Goal: Find contact information: Find contact information

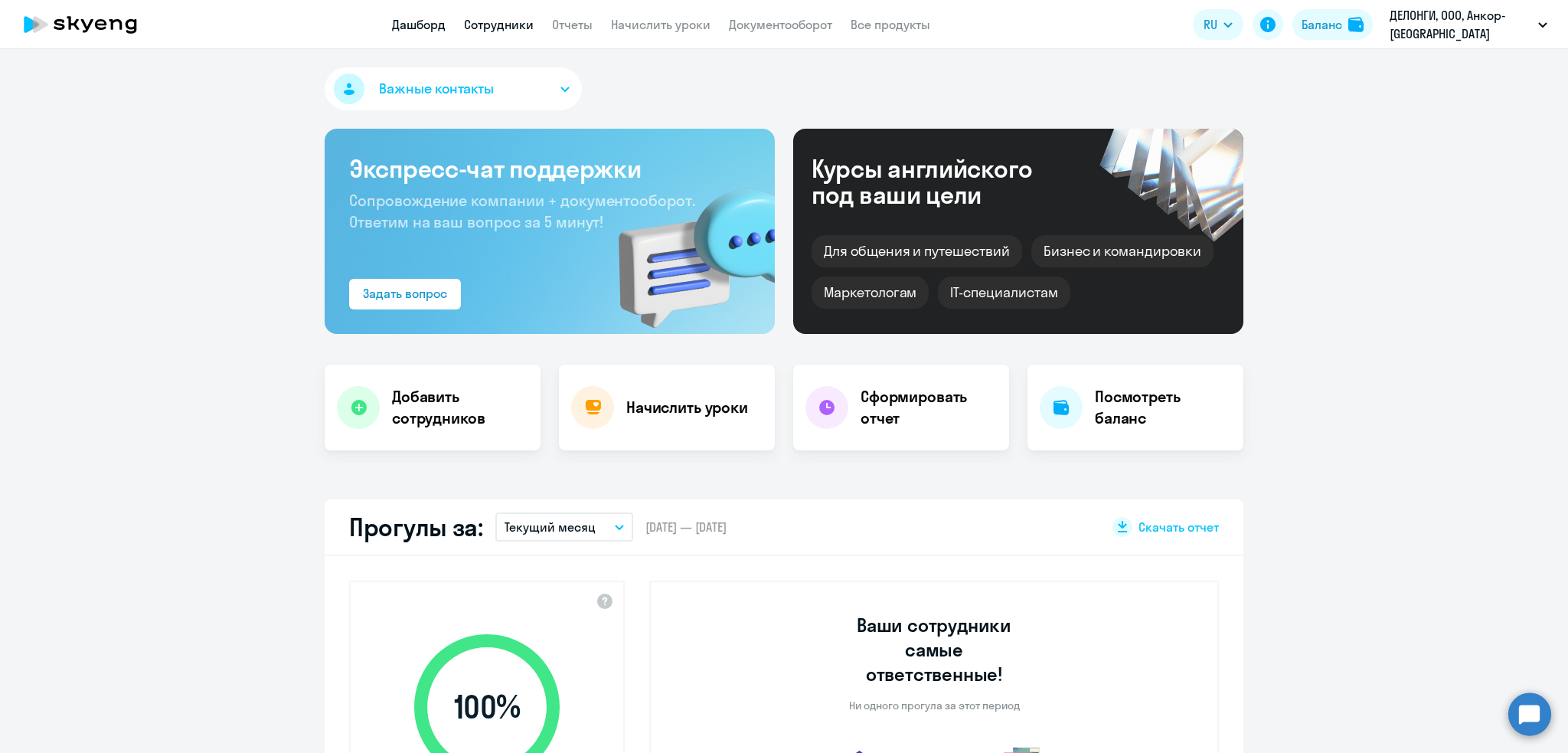
click at [512, 24] on link "Сотрудники" at bounding box center [499, 24] width 69 height 15
select select "30"
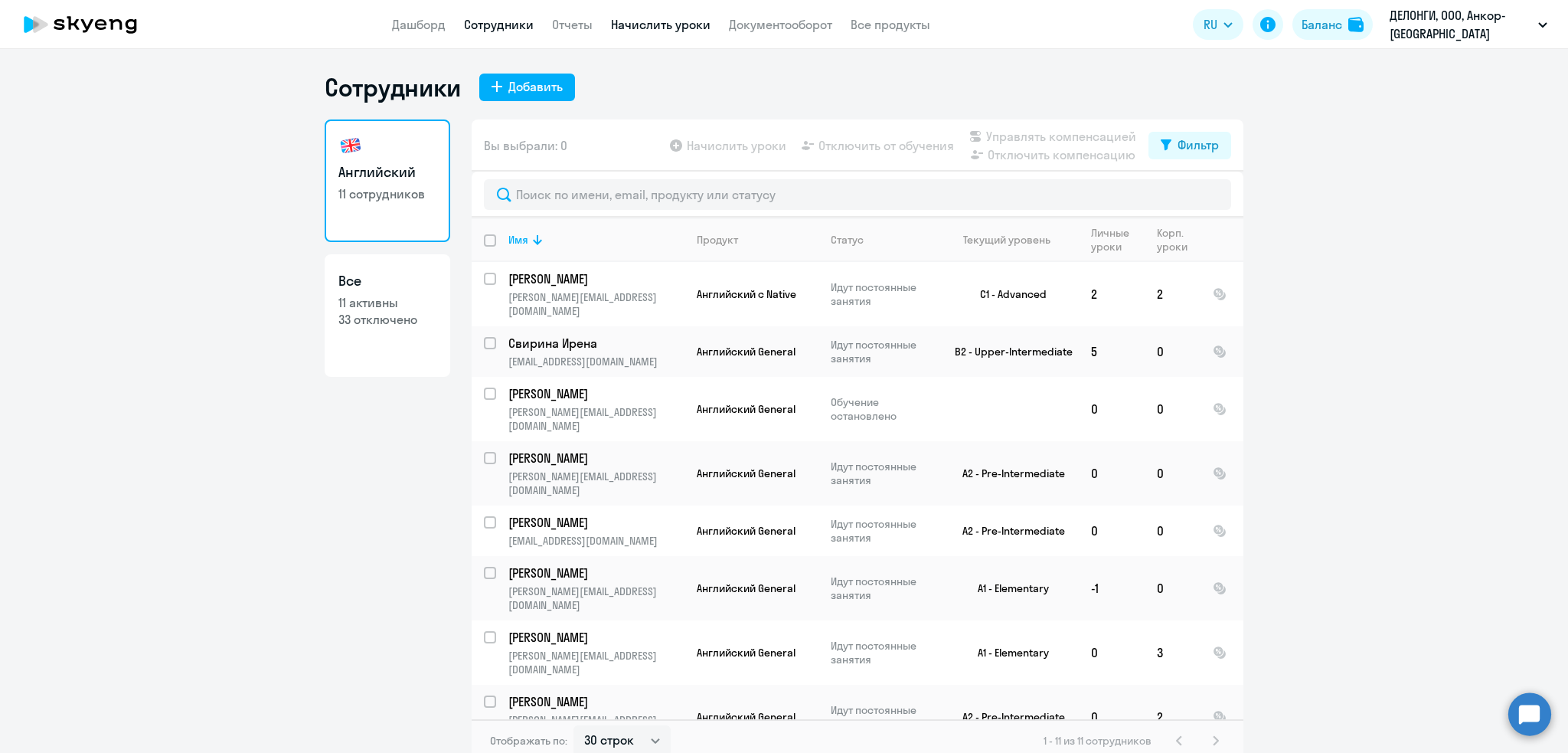
click at [683, 24] on link "Начислить уроки" at bounding box center [661, 24] width 99 height 15
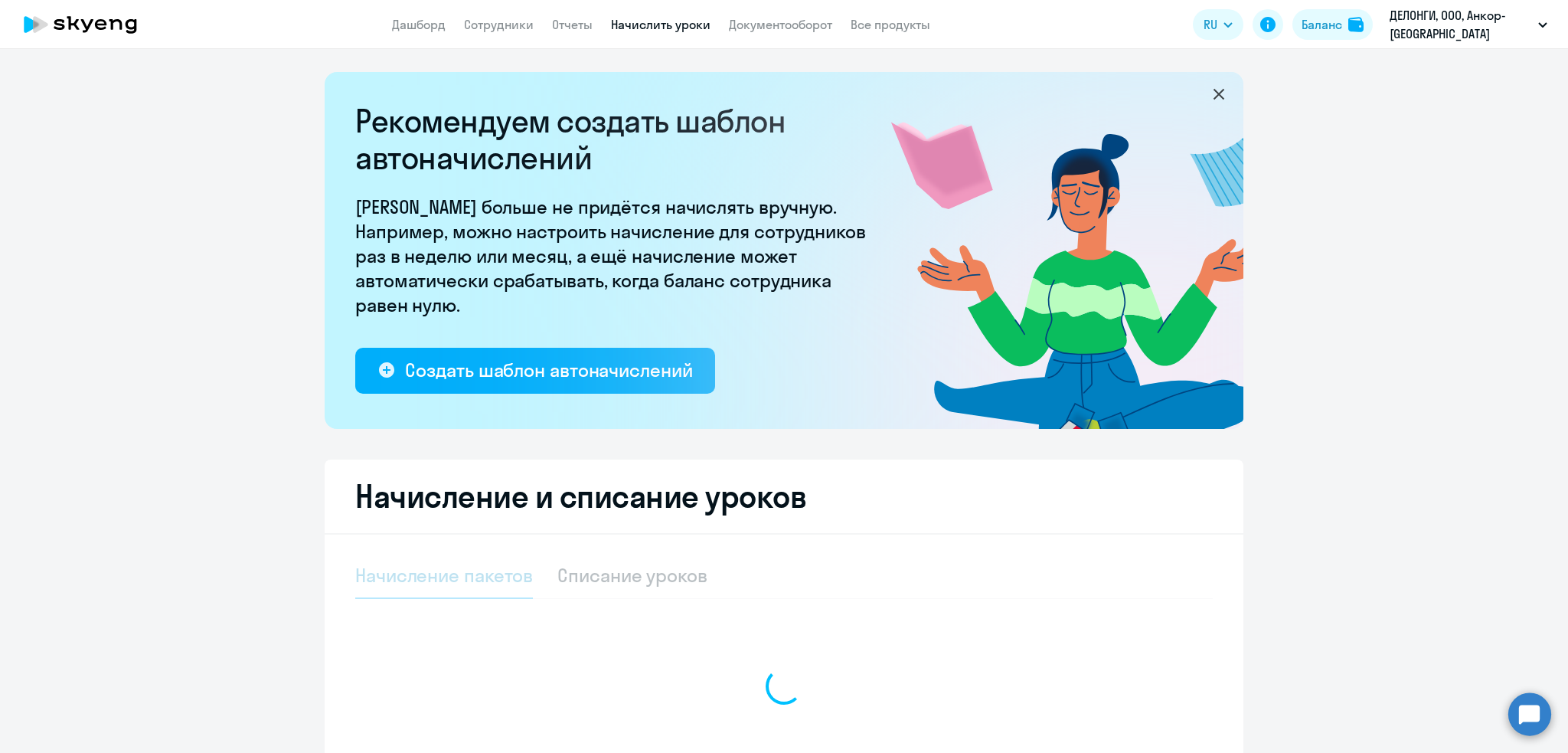
select select "10"
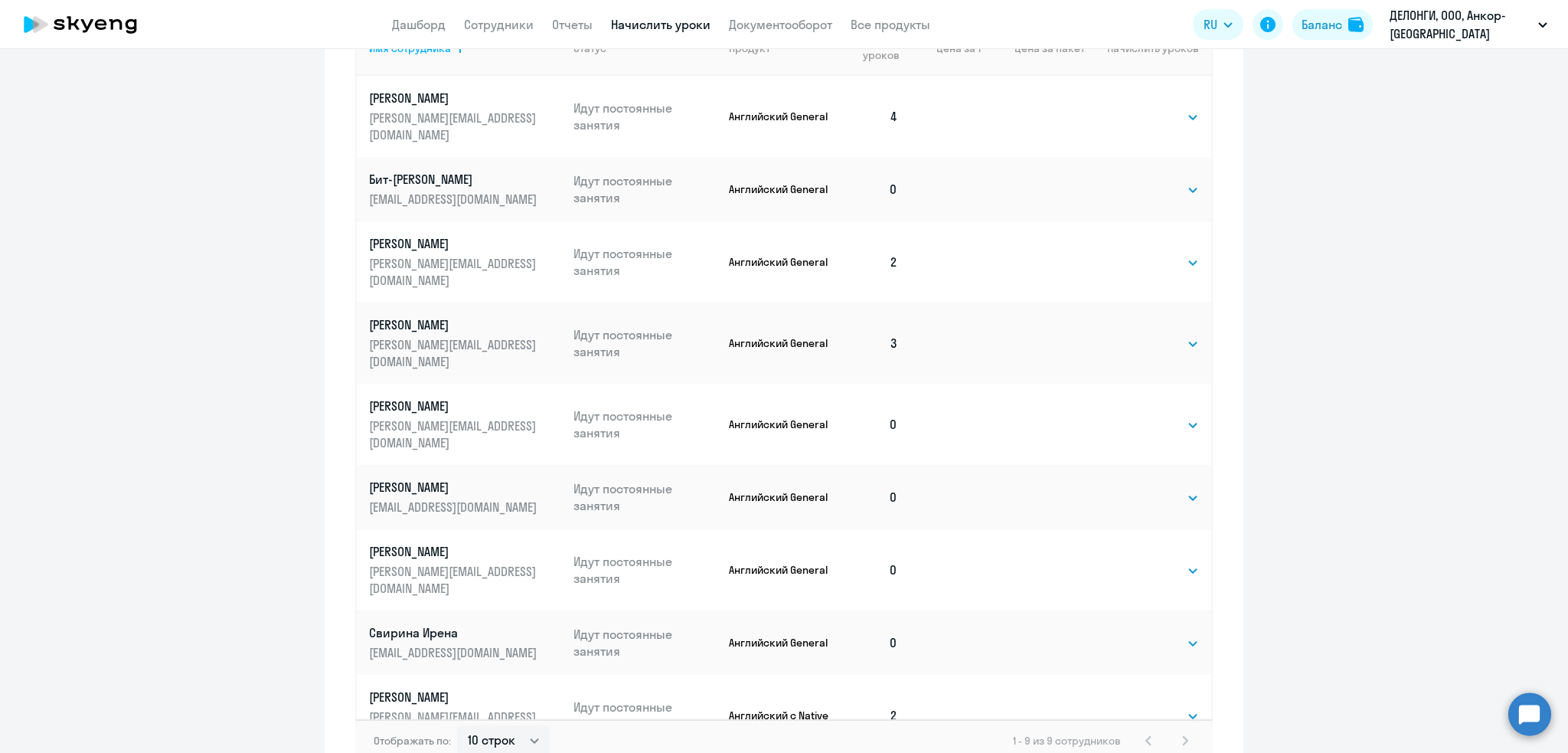
scroll to position [677, 0]
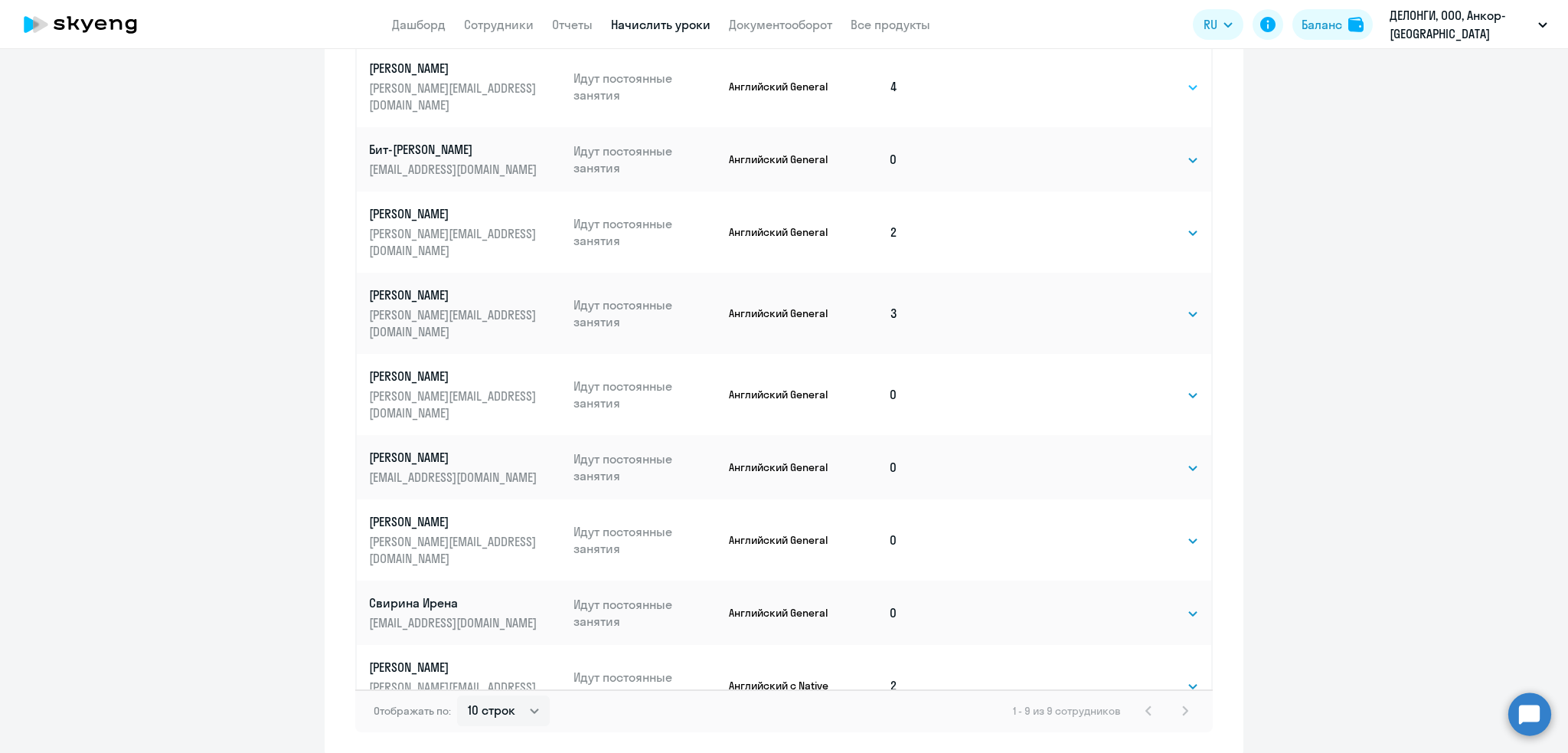
click at [1149, 78] on select "Выбрать 4 8 16 32 64" at bounding box center [1166, 87] width 63 height 19
click at [1354, 195] on ng-component "Рекомендуем создать шаблон автоначислений Уроки больше не придётся начислять вр…" at bounding box center [784, 76] width 1568 height 1362
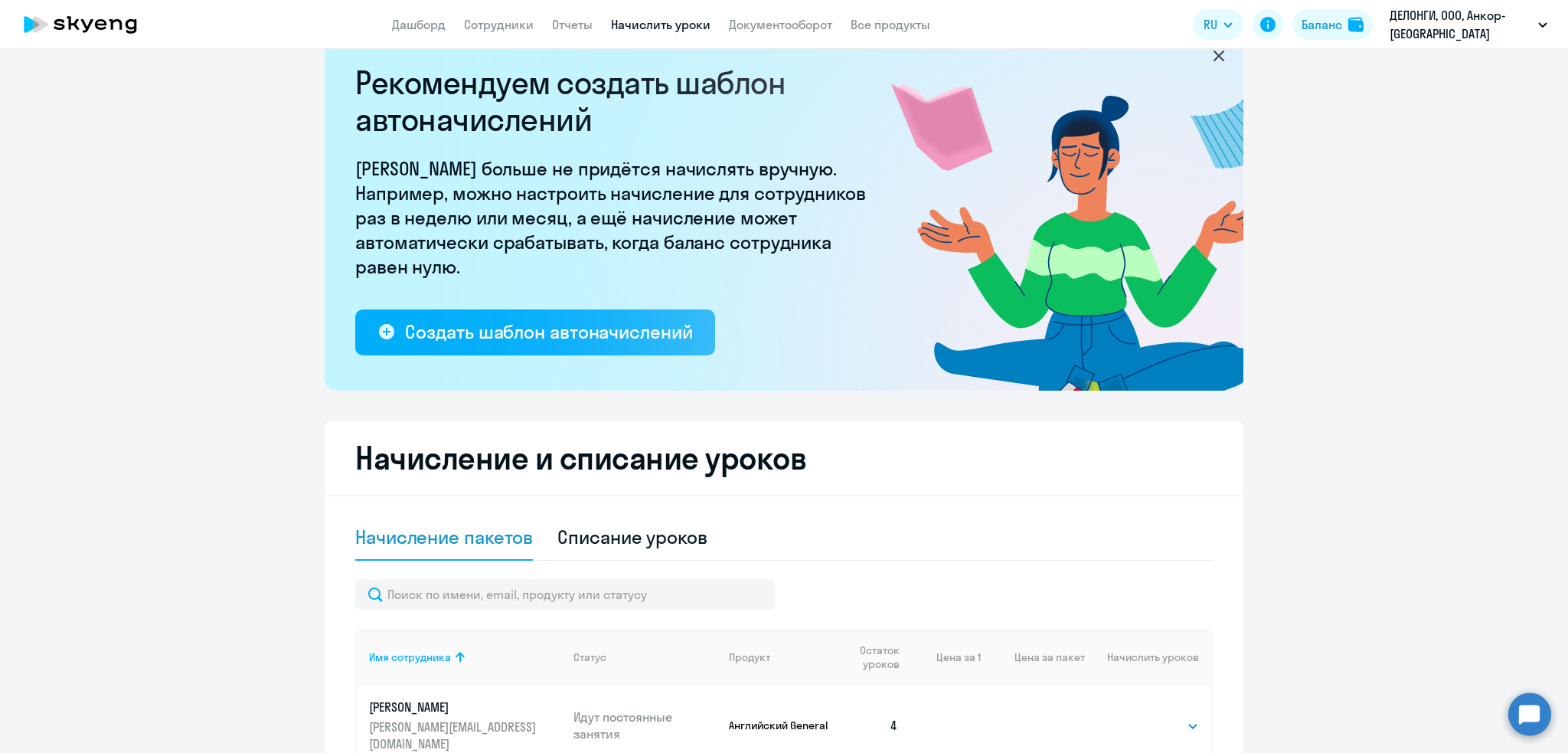
scroll to position [58, 0]
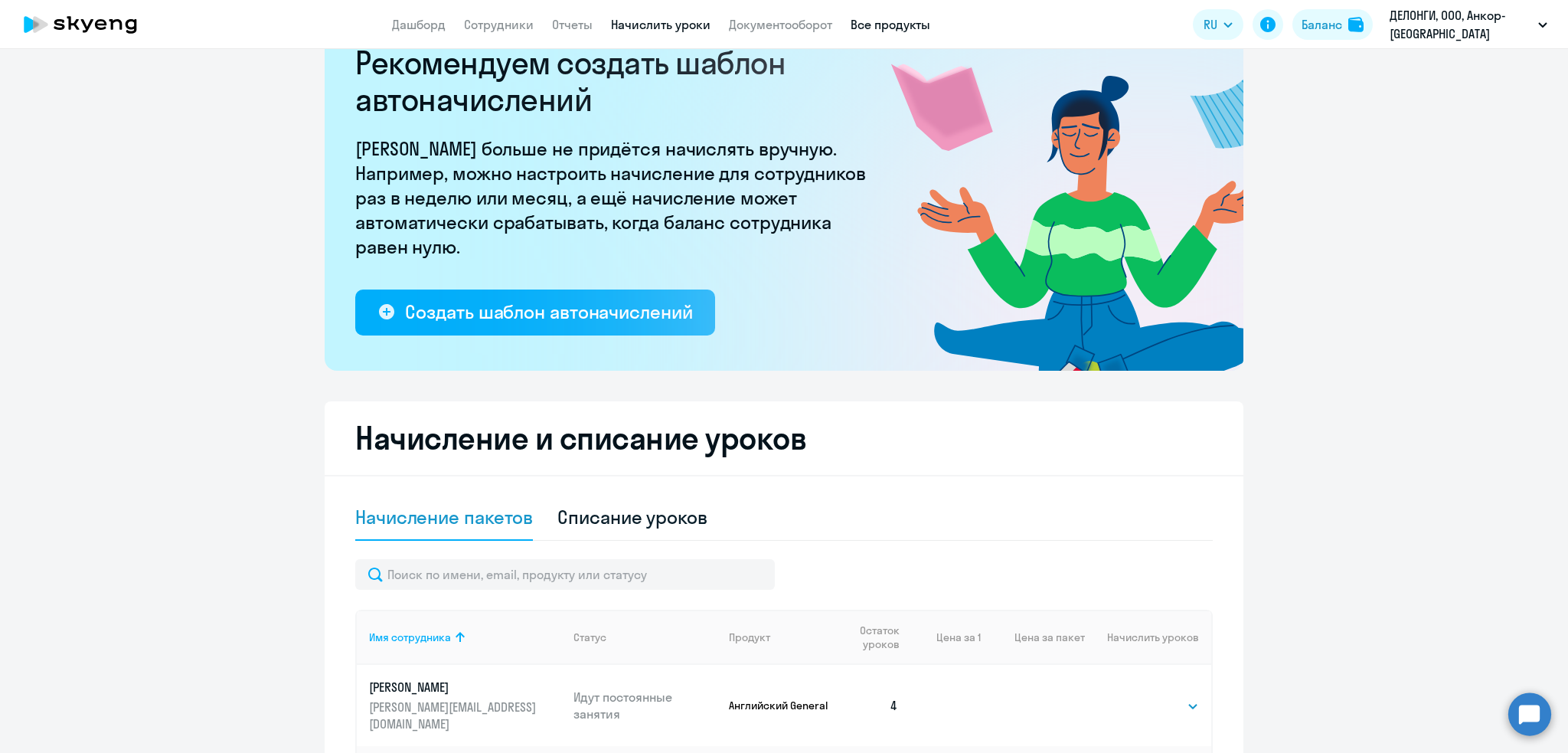
click at [888, 20] on link "Все продукты" at bounding box center [889, 24] width 80 height 15
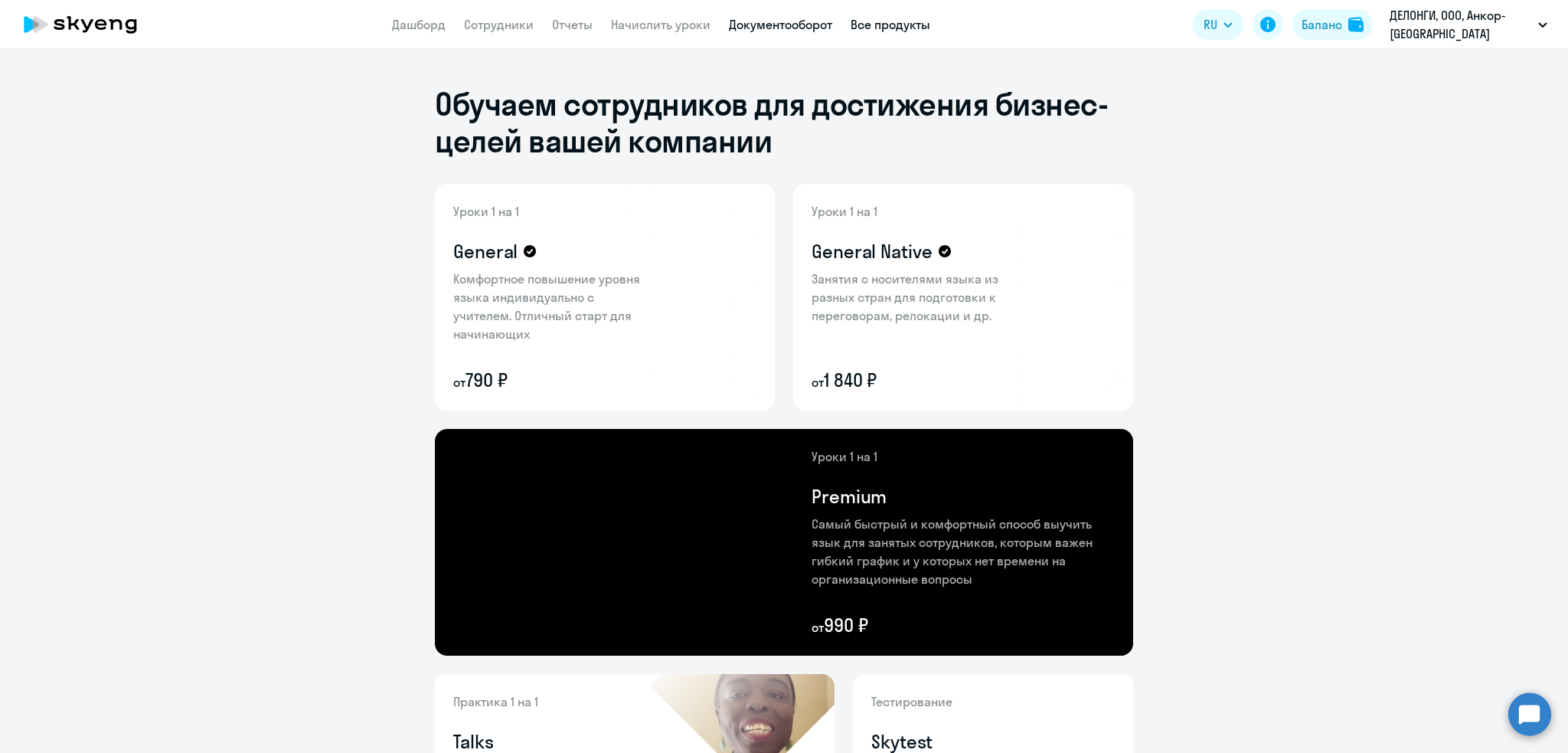
click at [740, 24] on link "Документооборот" at bounding box center [780, 24] width 103 height 15
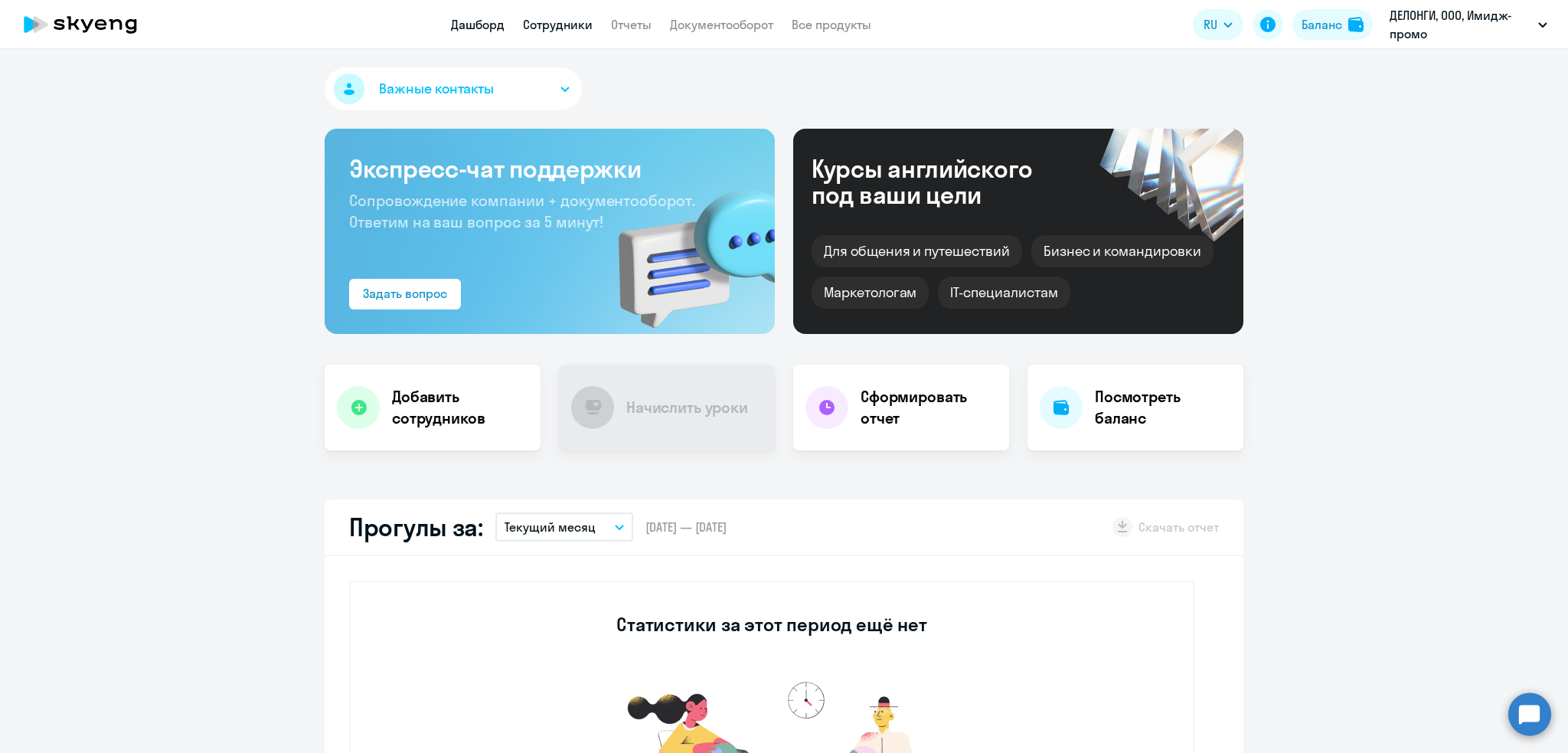
click at [551, 27] on link "Сотрудники" at bounding box center [557, 24] width 69 height 15
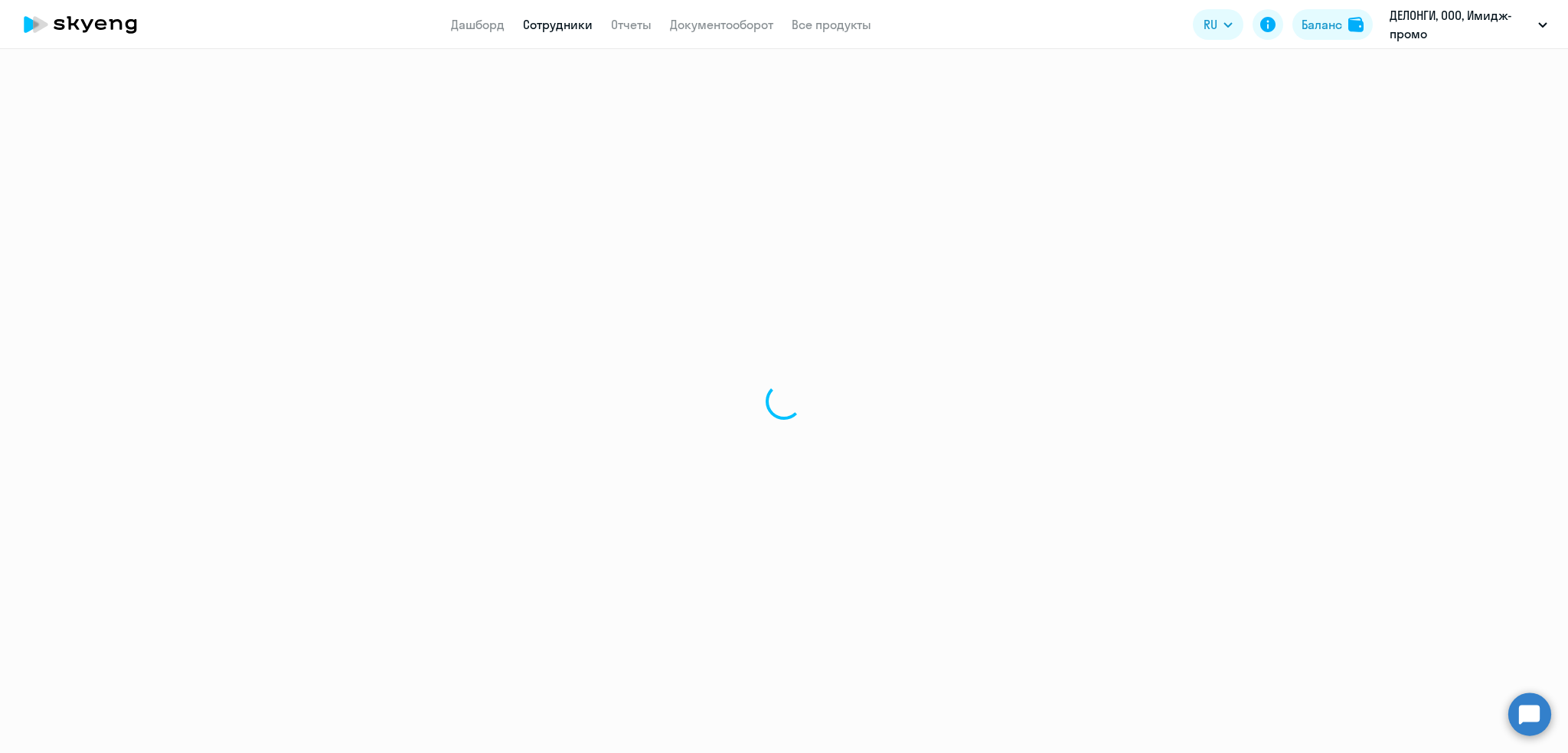
select select "30"
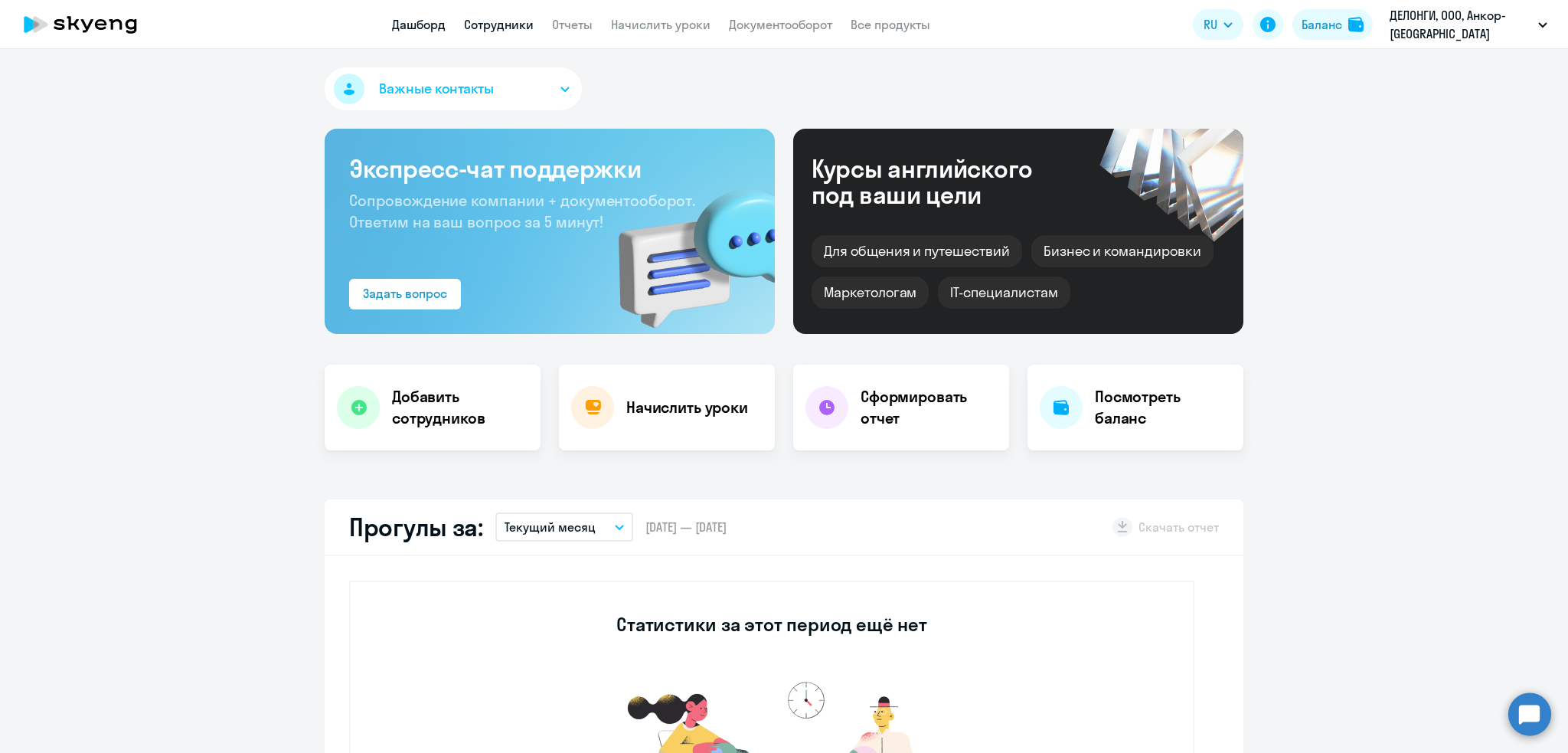
click at [505, 19] on link "Сотрудники" at bounding box center [499, 24] width 69 height 15
select select "30"
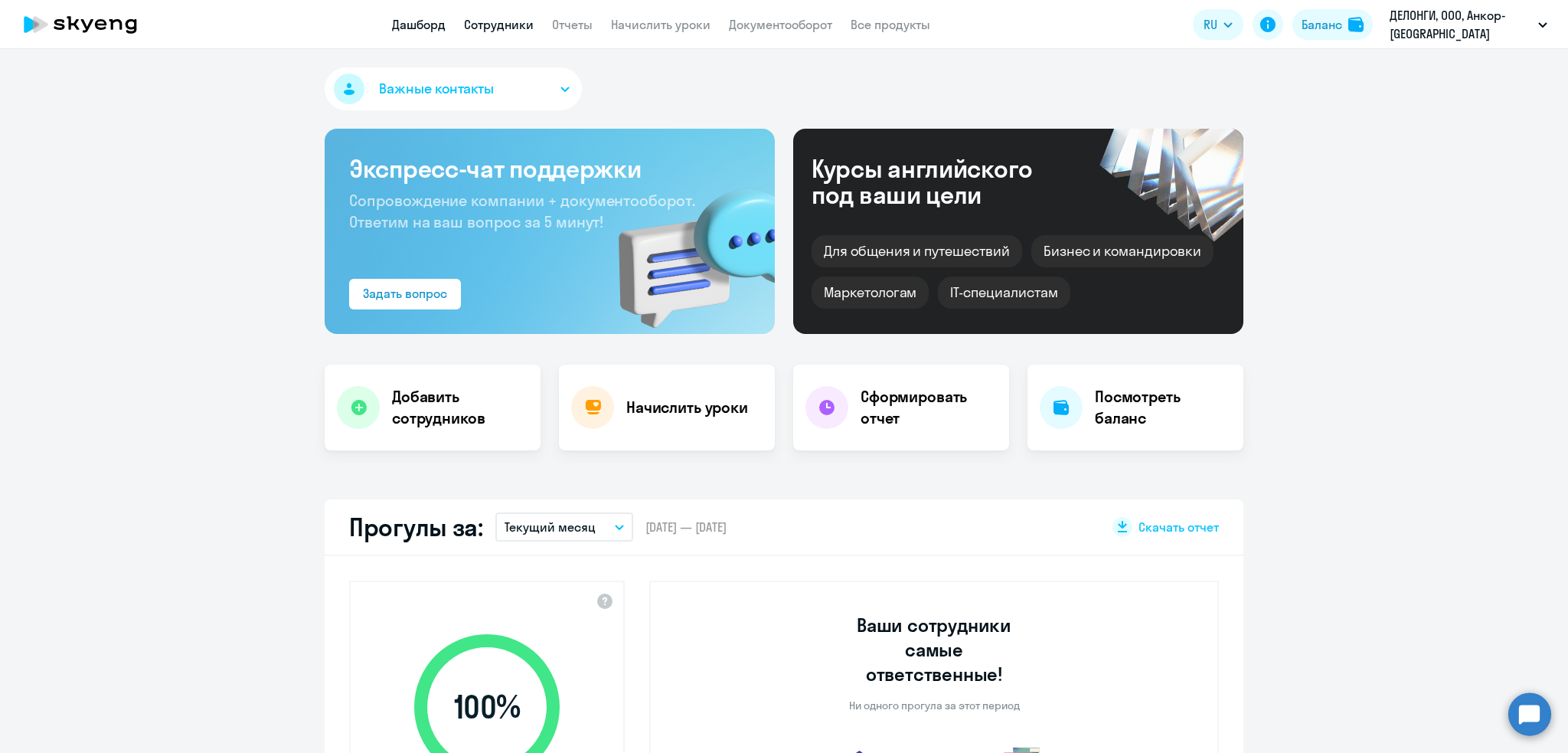
click at [484, 25] on link "Сотрудники" at bounding box center [499, 24] width 69 height 15
select select "30"
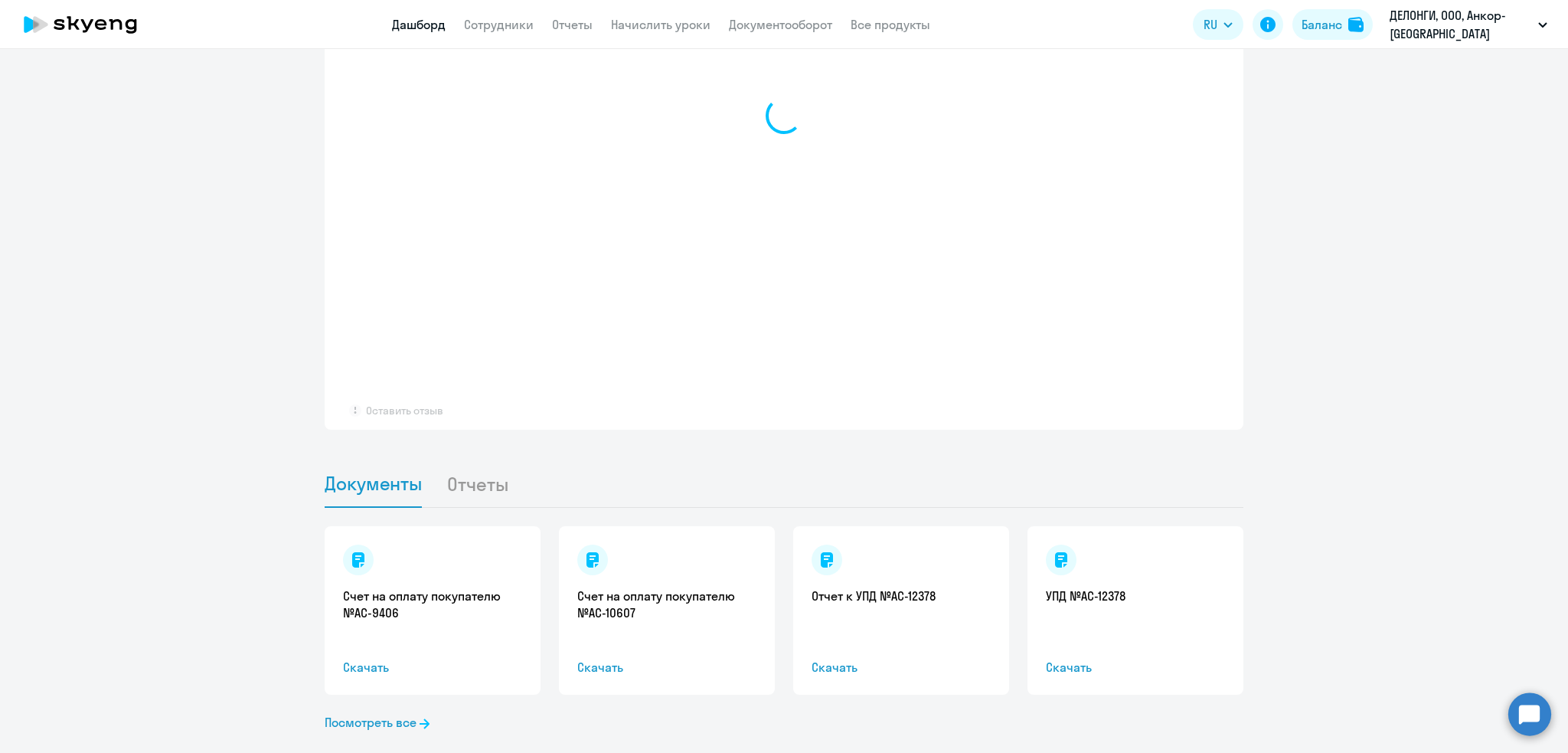
select select "30"
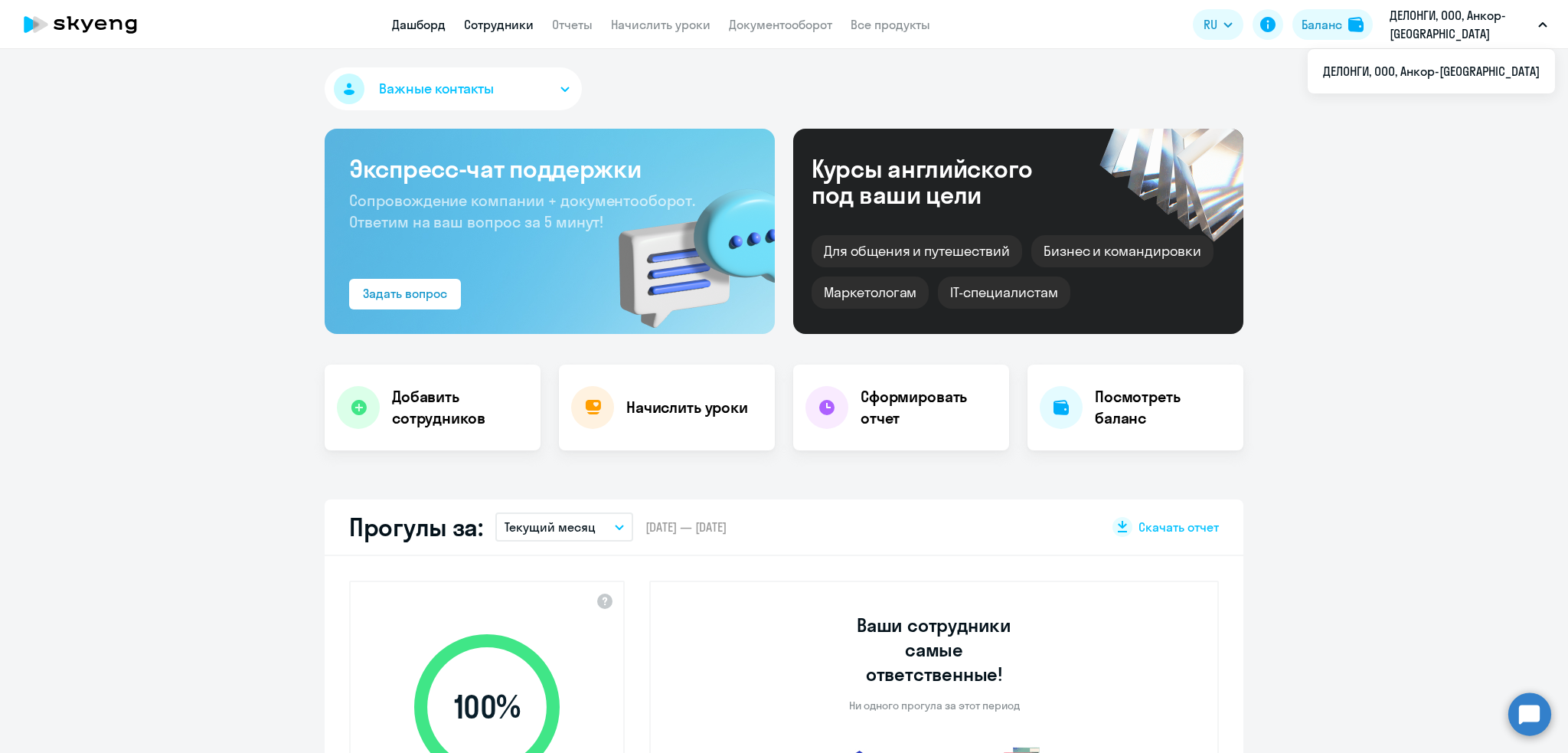
click at [506, 22] on link "Сотрудники" at bounding box center [499, 24] width 69 height 15
select select "30"
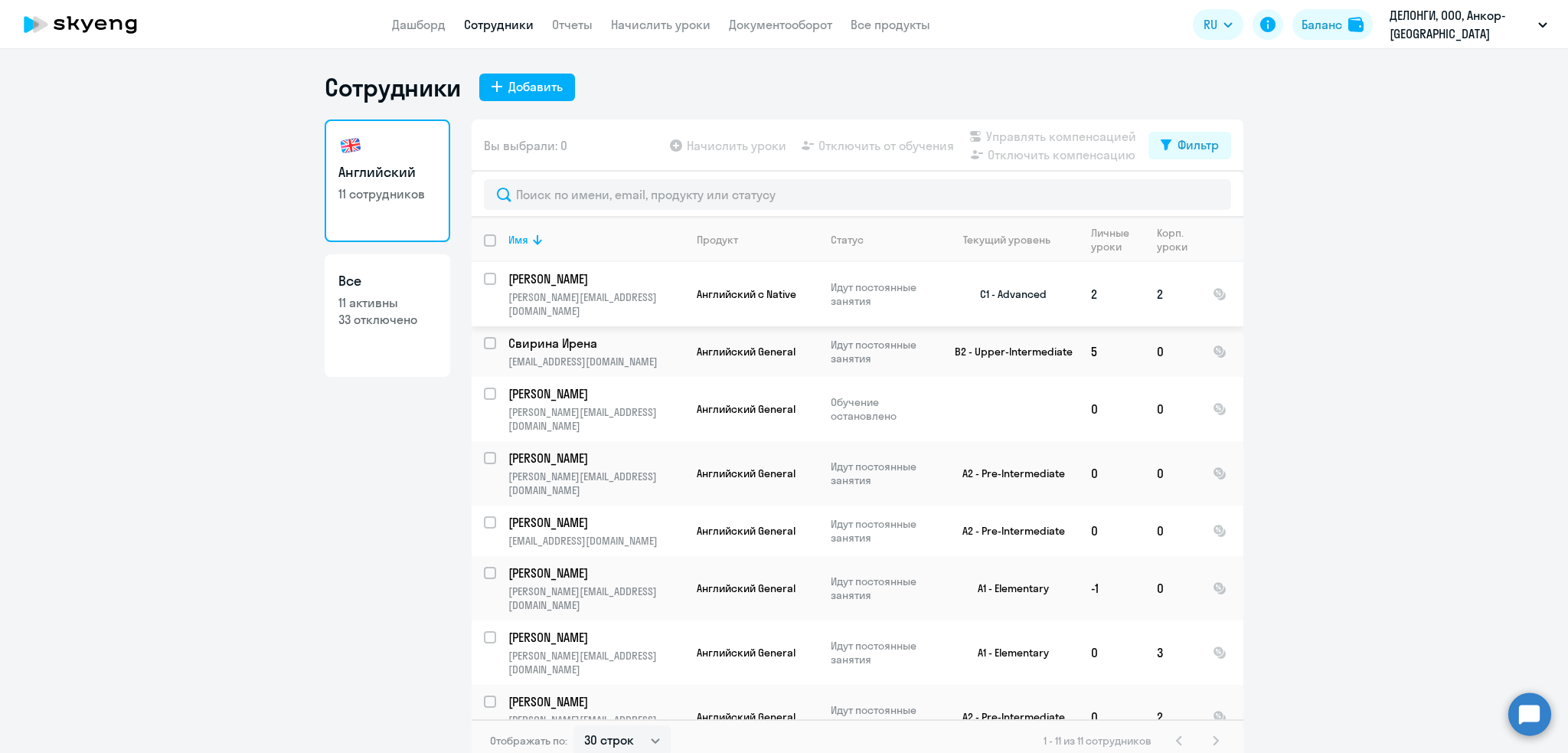
click at [584, 283] on p "[PERSON_NAME]" at bounding box center [594, 279] width 173 height 17
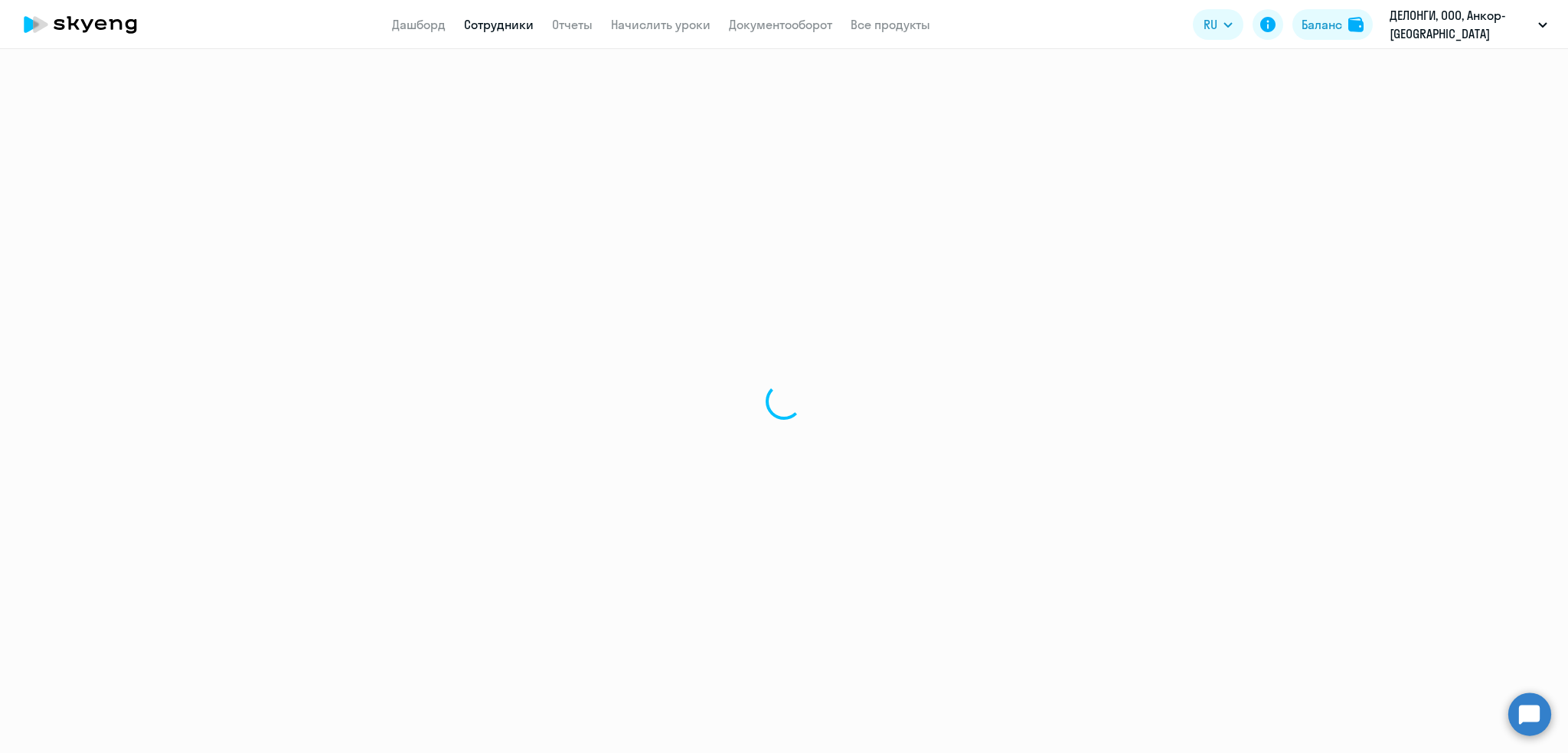
select select "english"
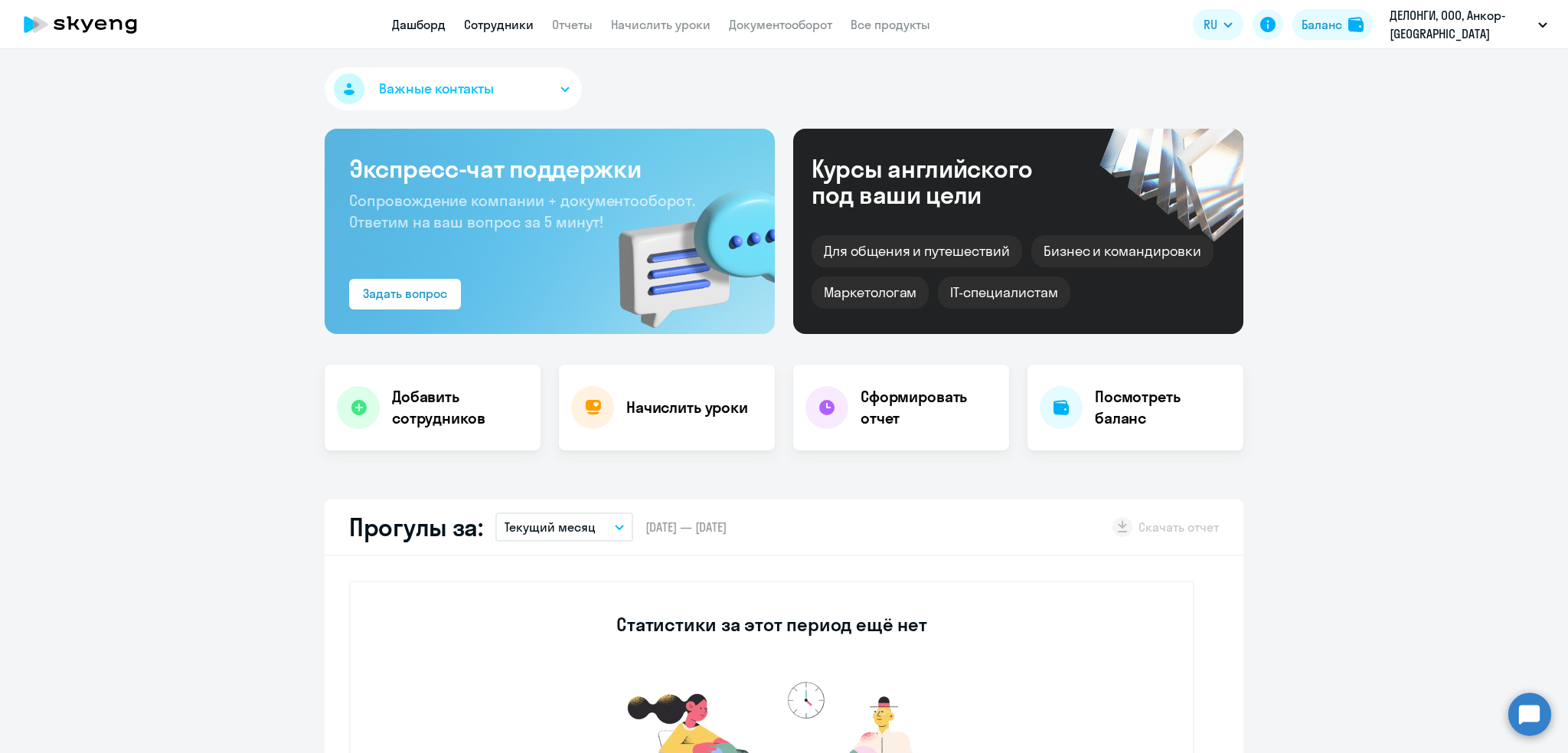
click at [491, 27] on link "Сотрудники" at bounding box center [499, 24] width 69 height 15
select select "30"
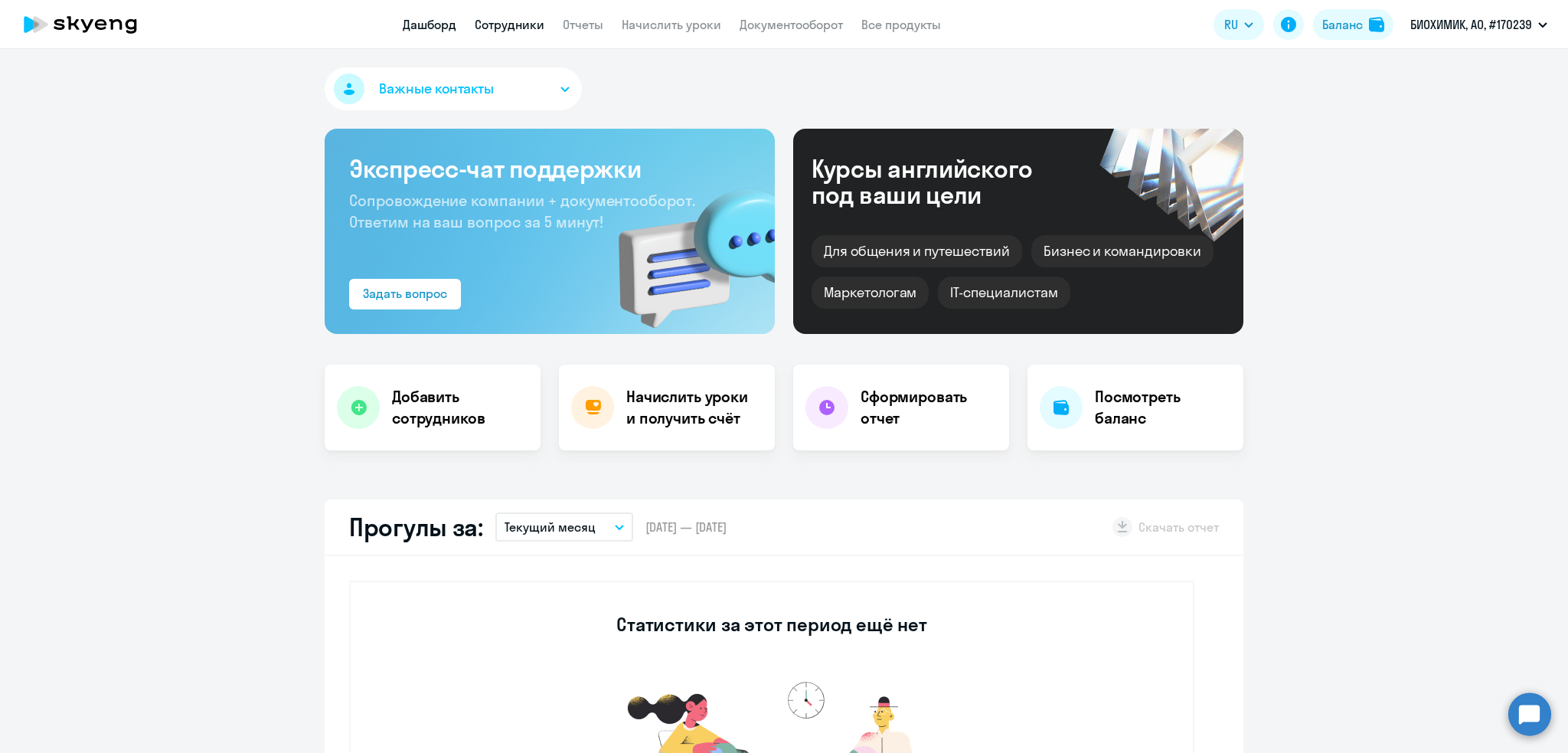
click at [520, 27] on link "Сотрудники" at bounding box center [509, 24] width 69 height 15
select select "30"
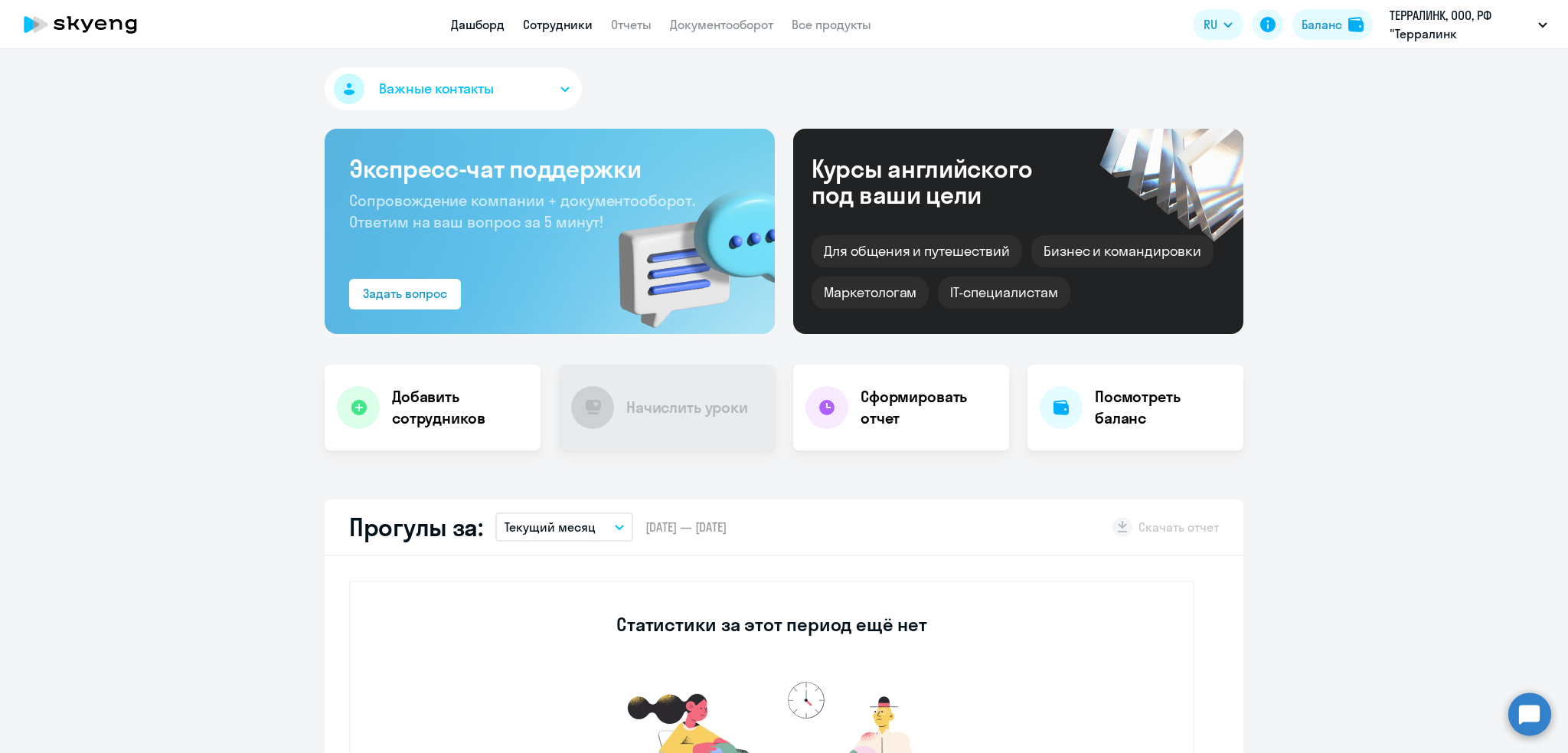
click at [557, 23] on link "Сотрудники" at bounding box center [557, 24] width 69 height 15
select select "30"
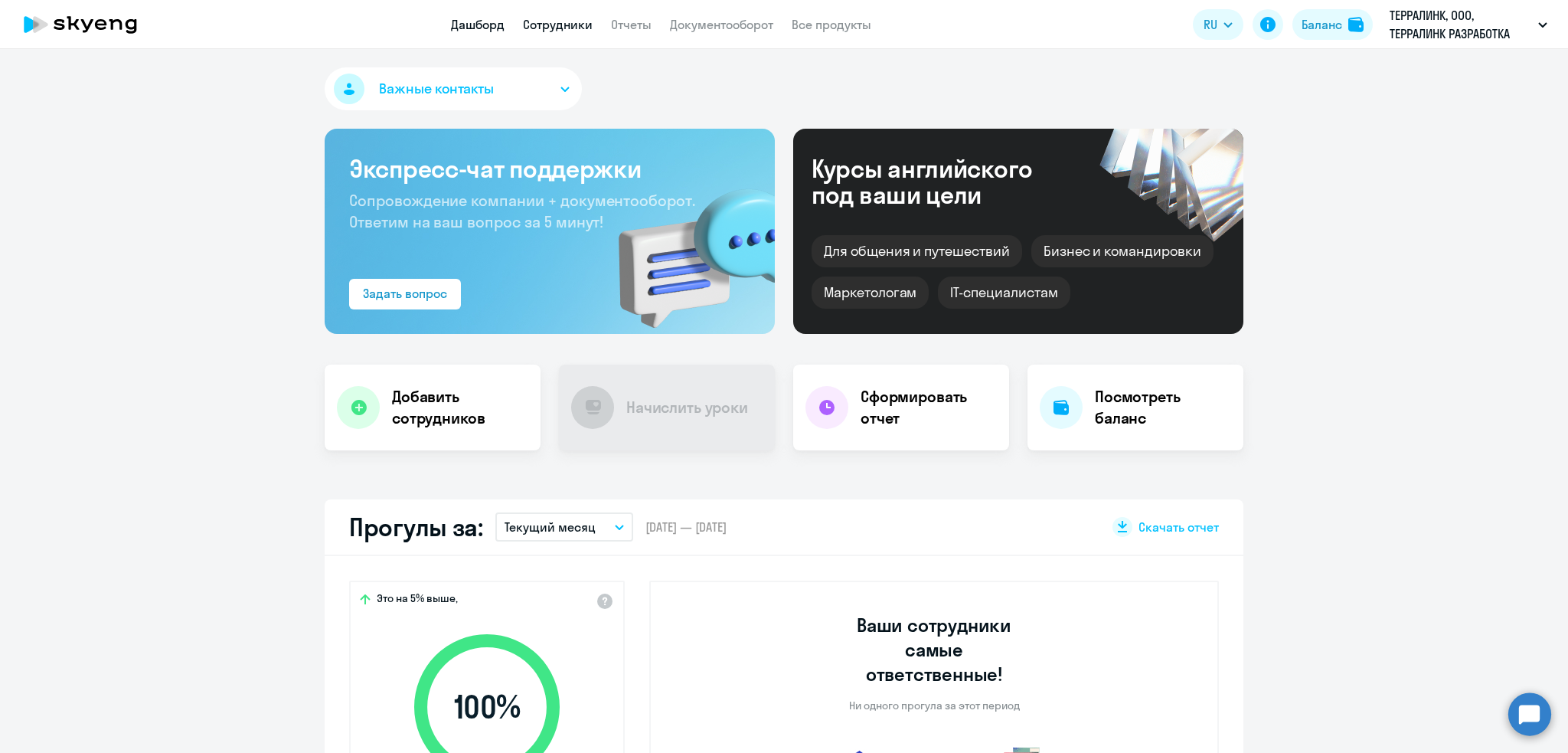
click at [552, 25] on link "Сотрудники" at bounding box center [557, 24] width 69 height 15
select select "30"
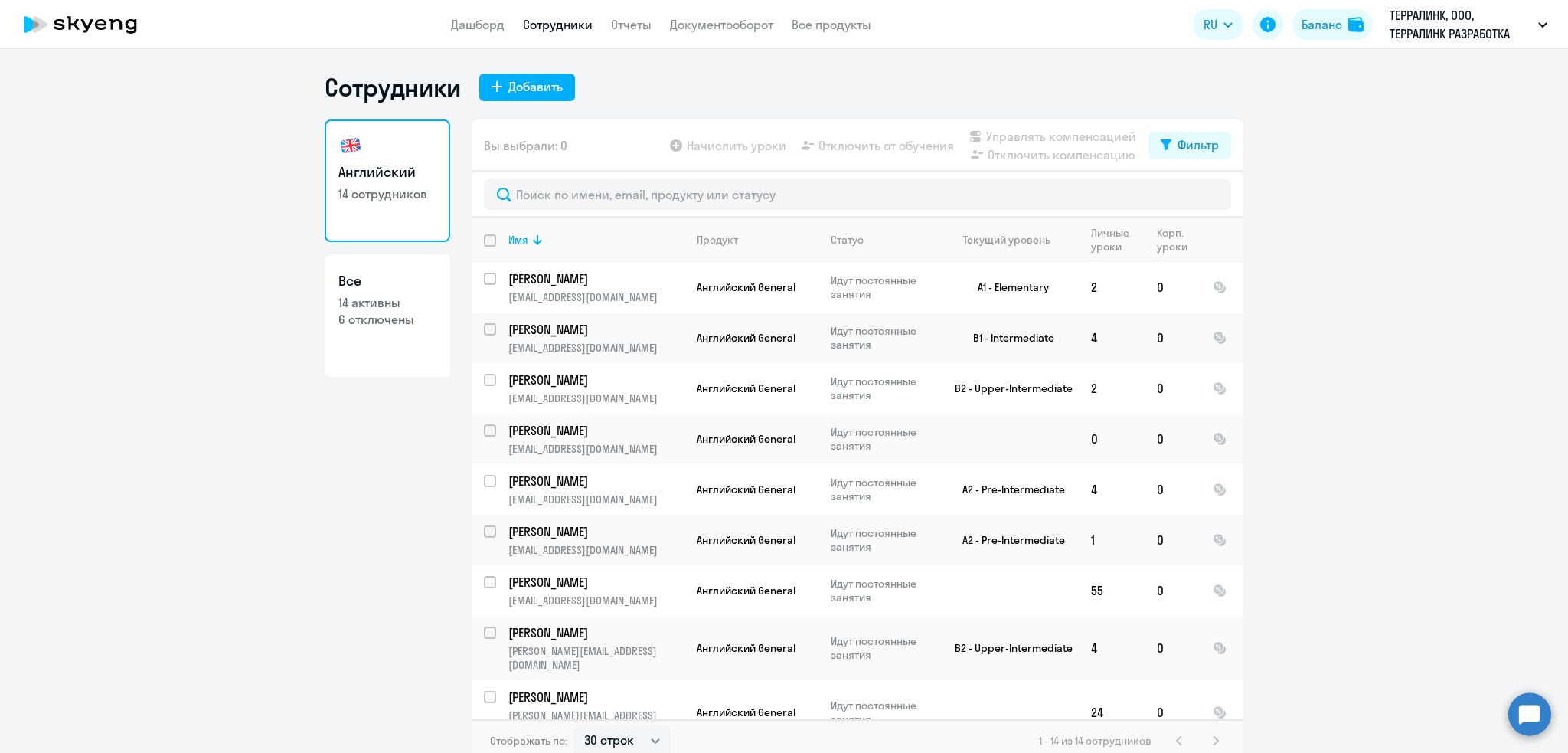
click at [1407, 305] on ng-component "Сотрудники Добавить Английский 14 сотрудников Все 14 активны 6 отключены Вы выб…" at bounding box center [784, 417] width 1568 height 690
click at [473, 24] on link "Дашборд" at bounding box center [477, 24] width 53 height 15
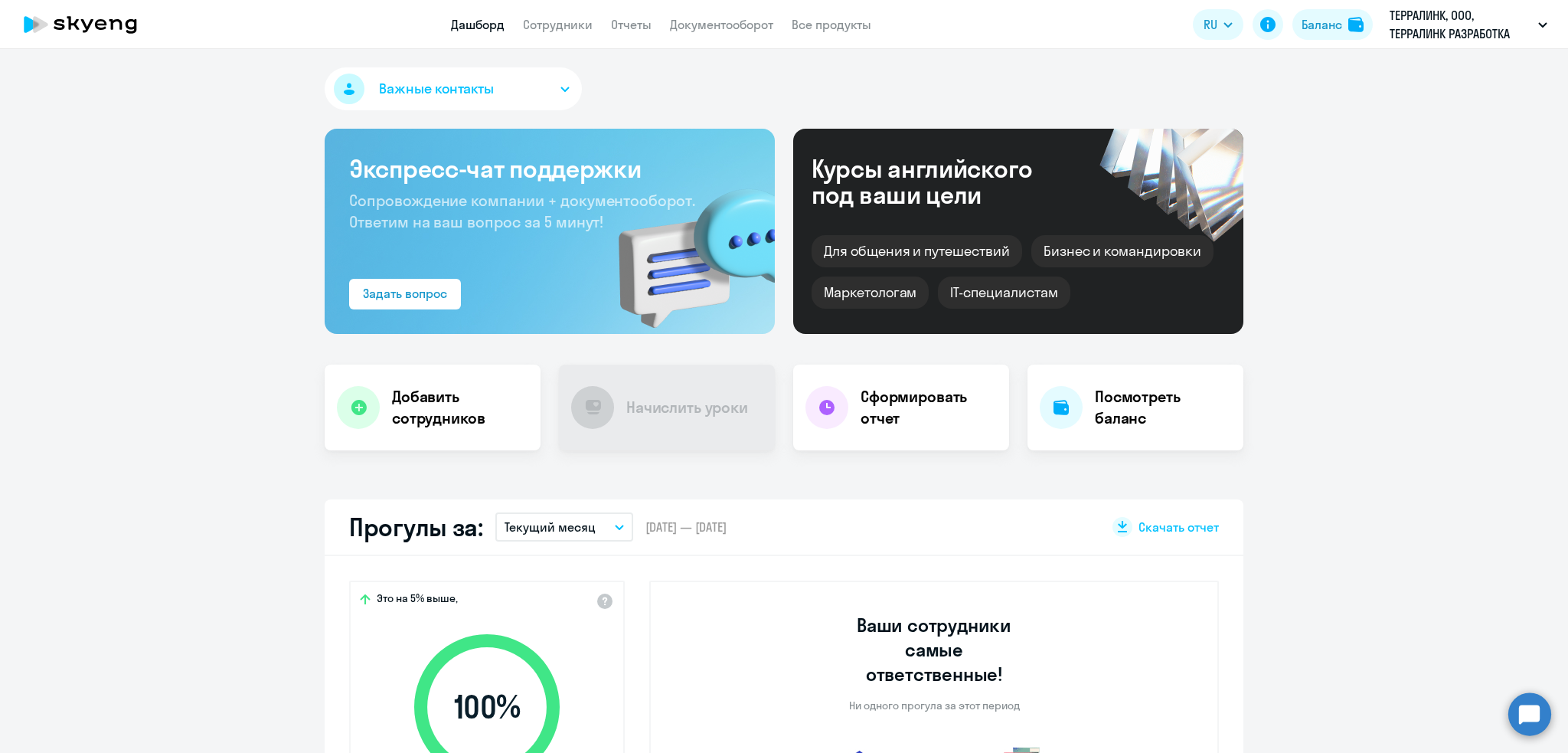
select select "30"
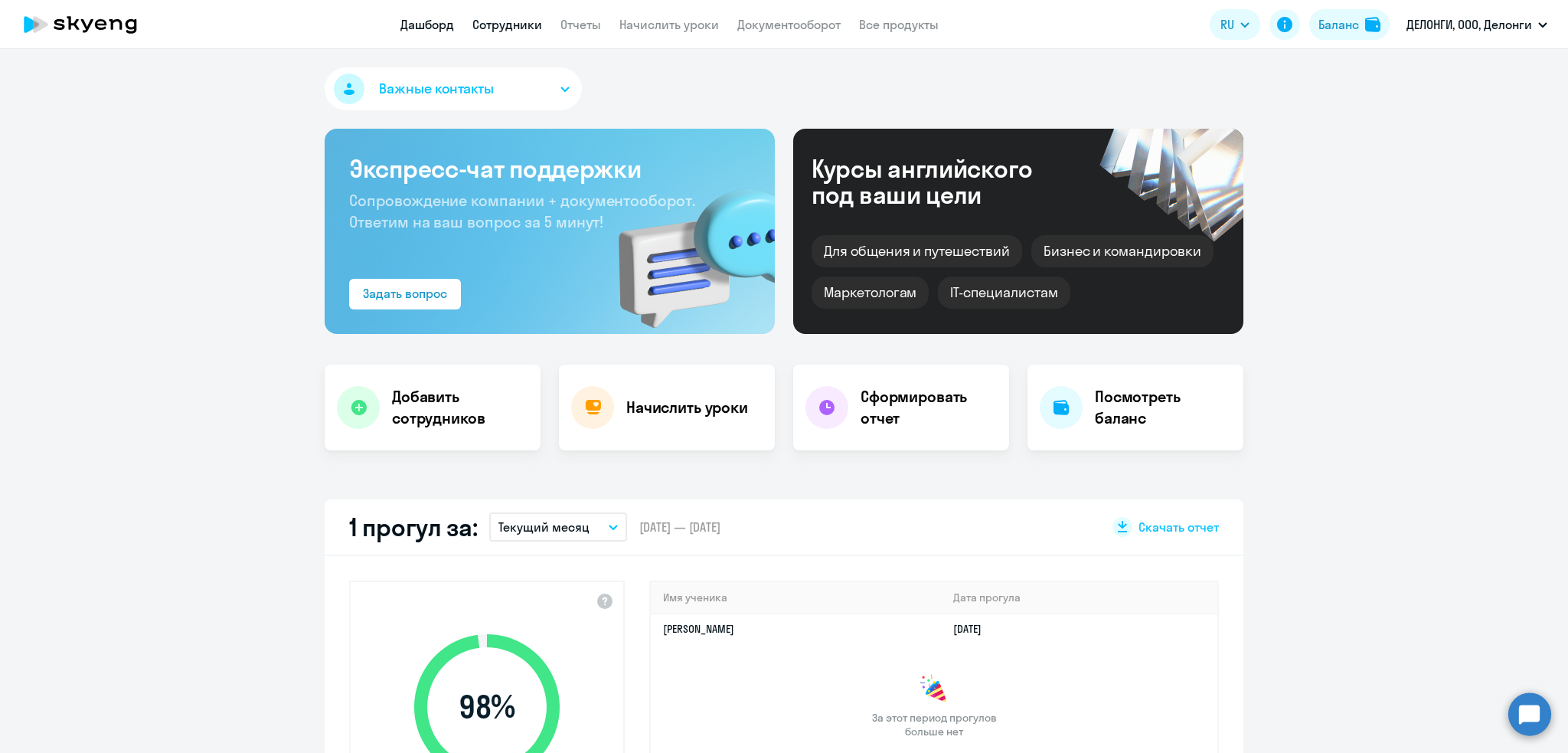
click at [500, 27] on link "Сотрудники" at bounding box center [507, 24] width 69 height 15
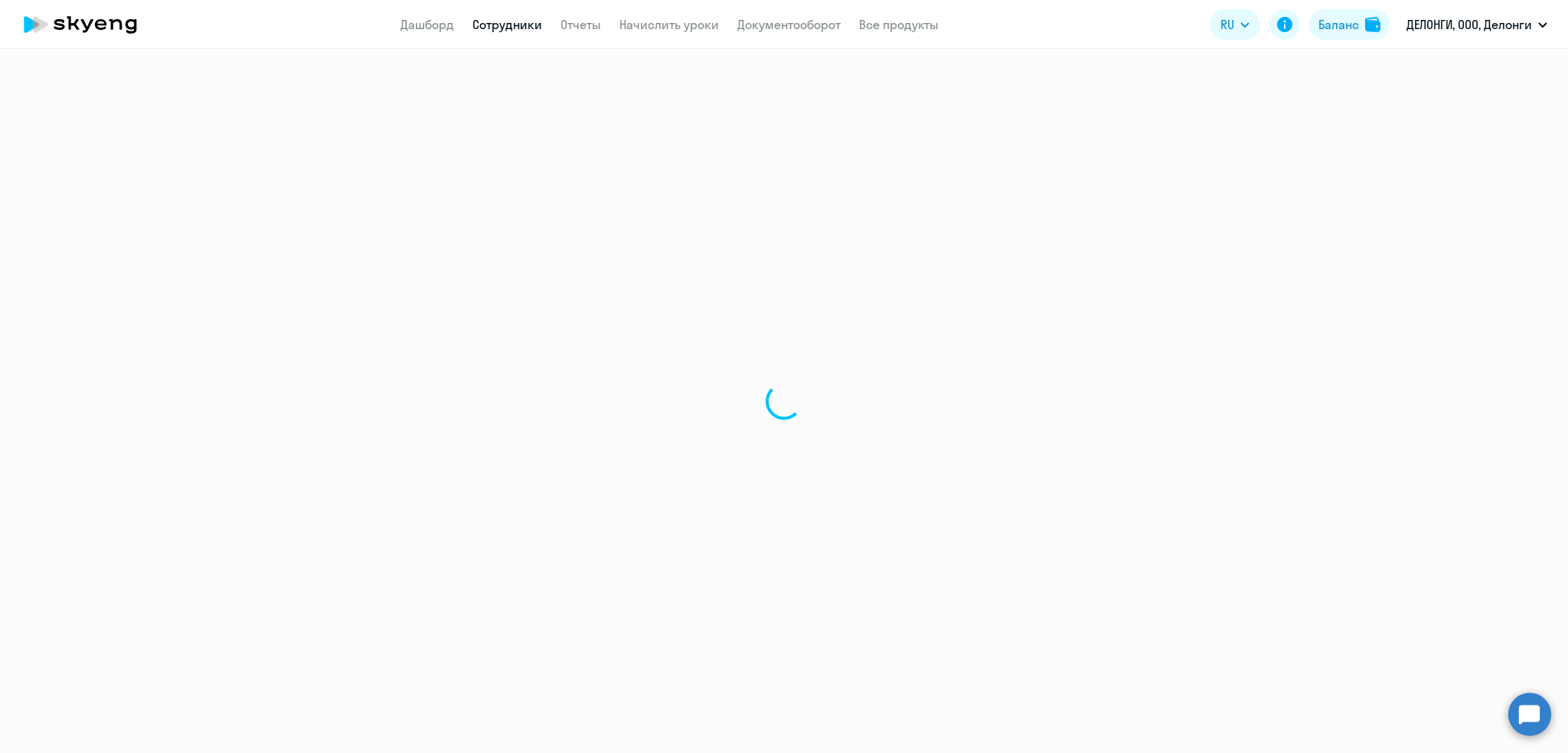
select select "30"
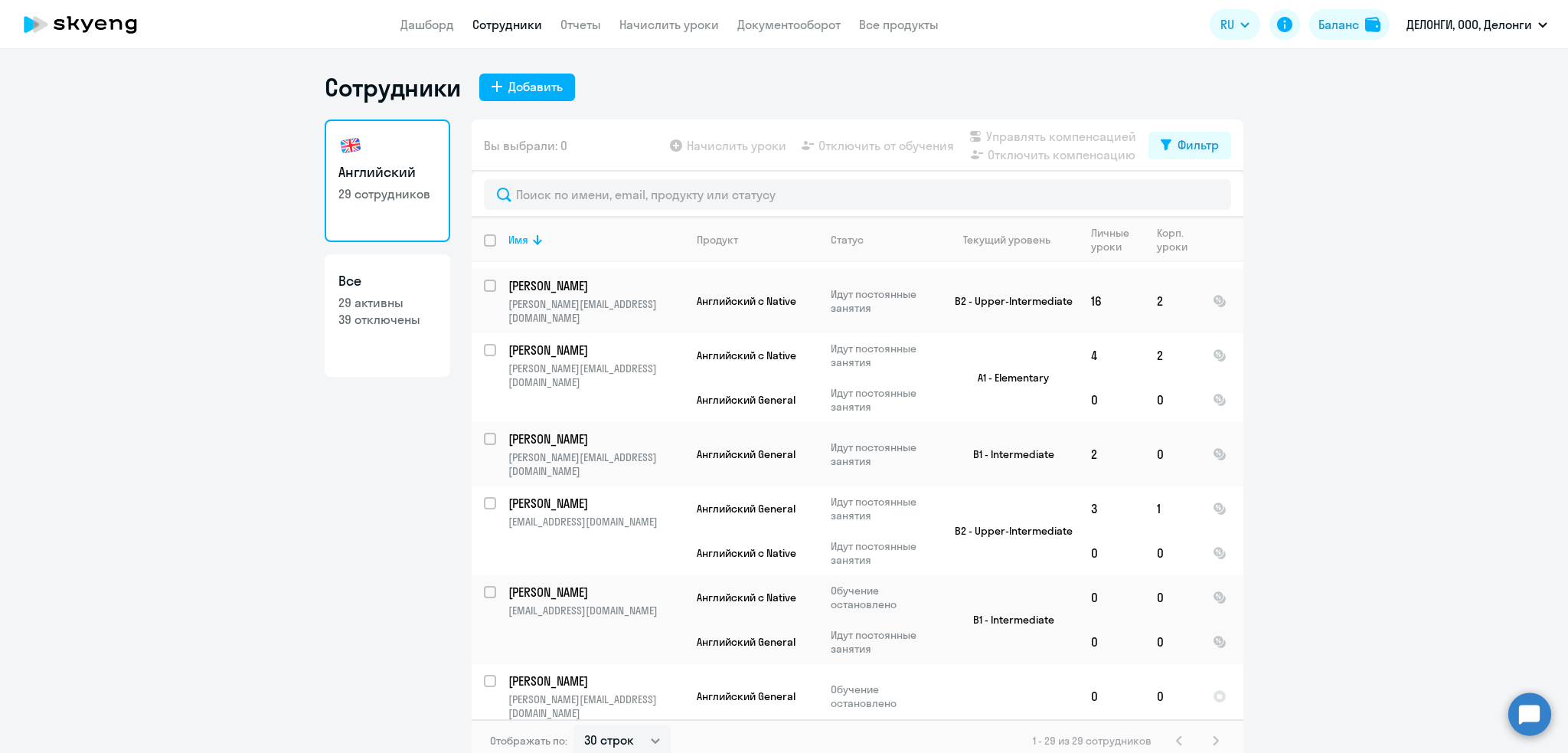
scroll to position [8, 0]
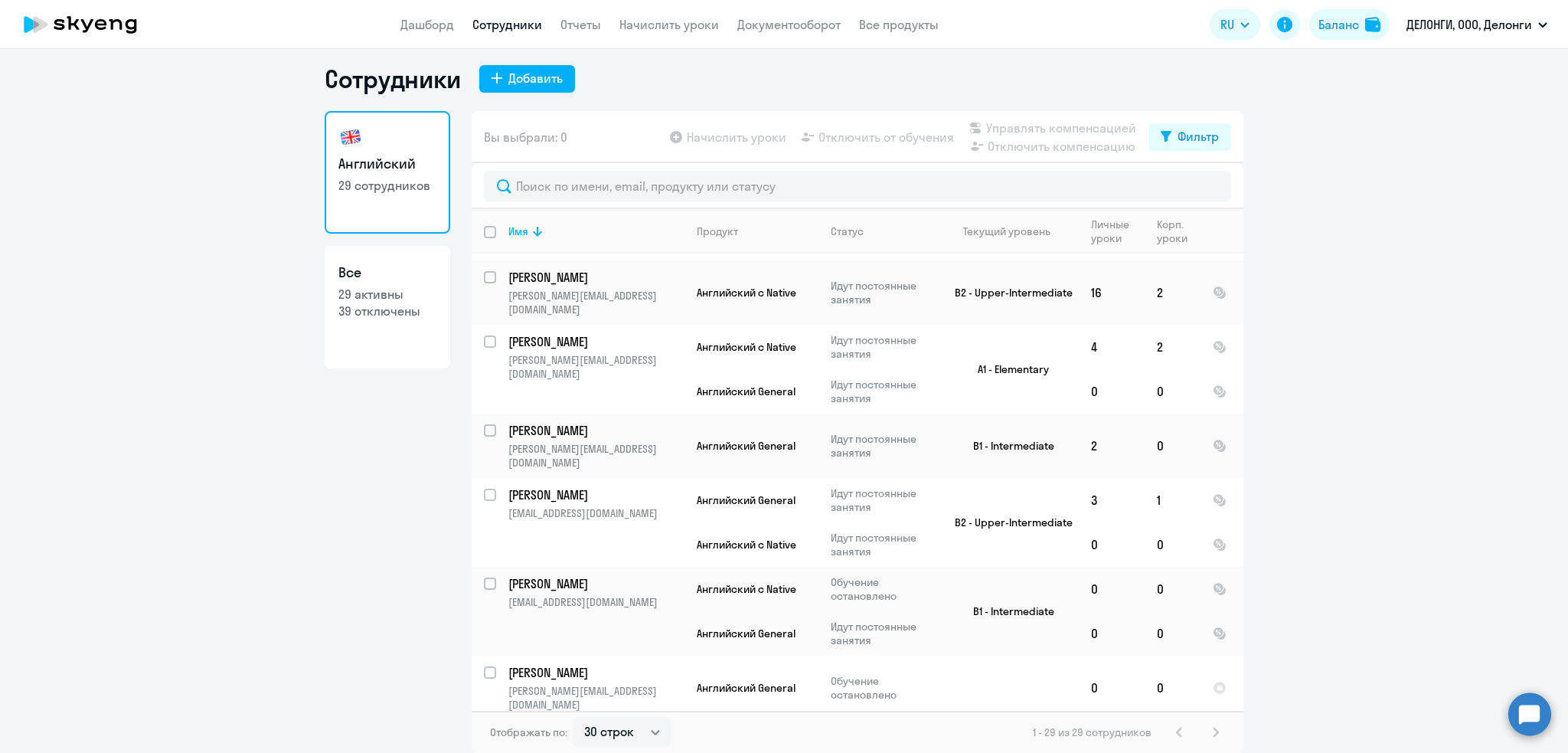
click at [1387, 456] on ng-component "Сотрудники Добавить Английский 29 сотрудников Все 29 активны 39 отключены Вы вы…" at bounding box center [784, 408] width 1568 height 690
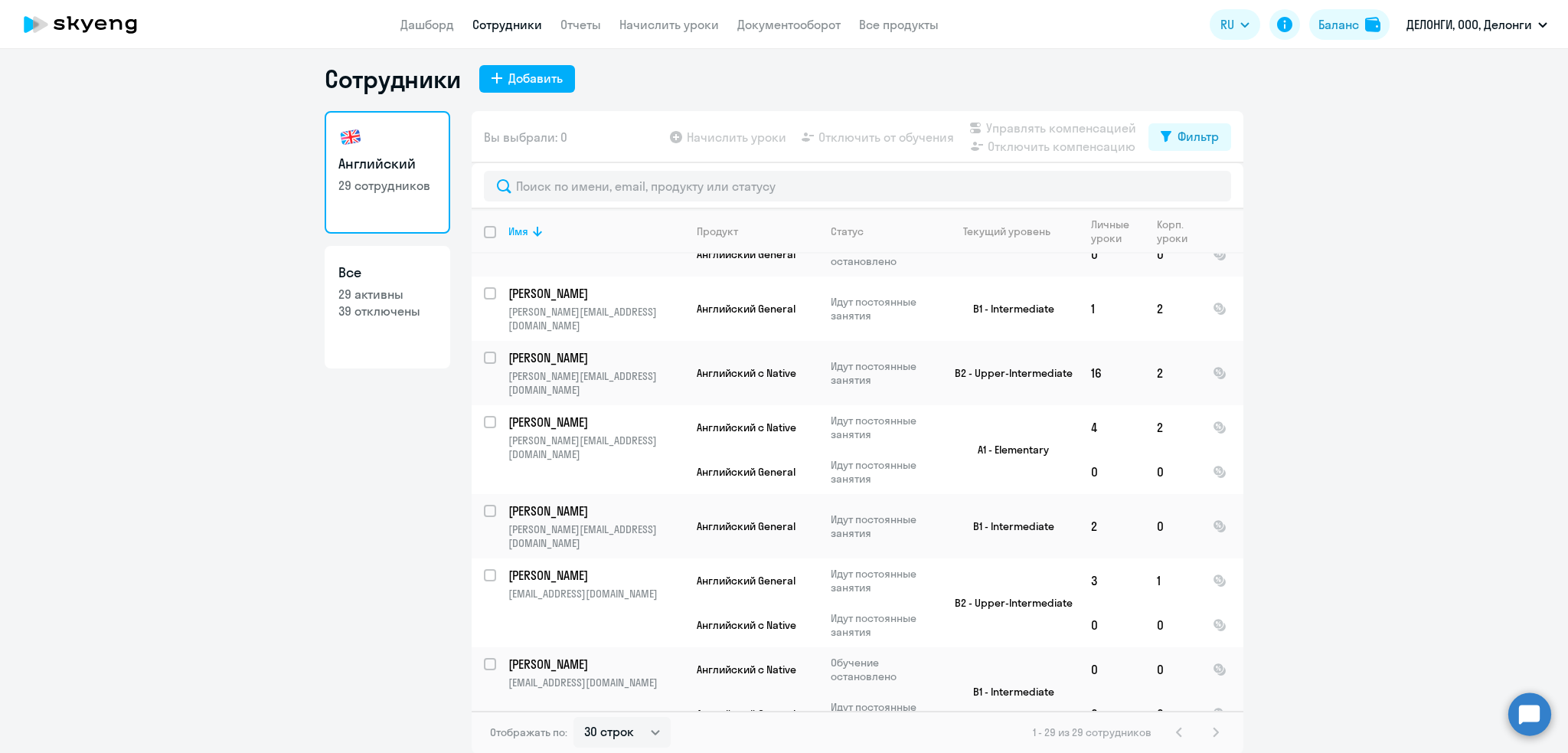
scroll to position [1168, 0]
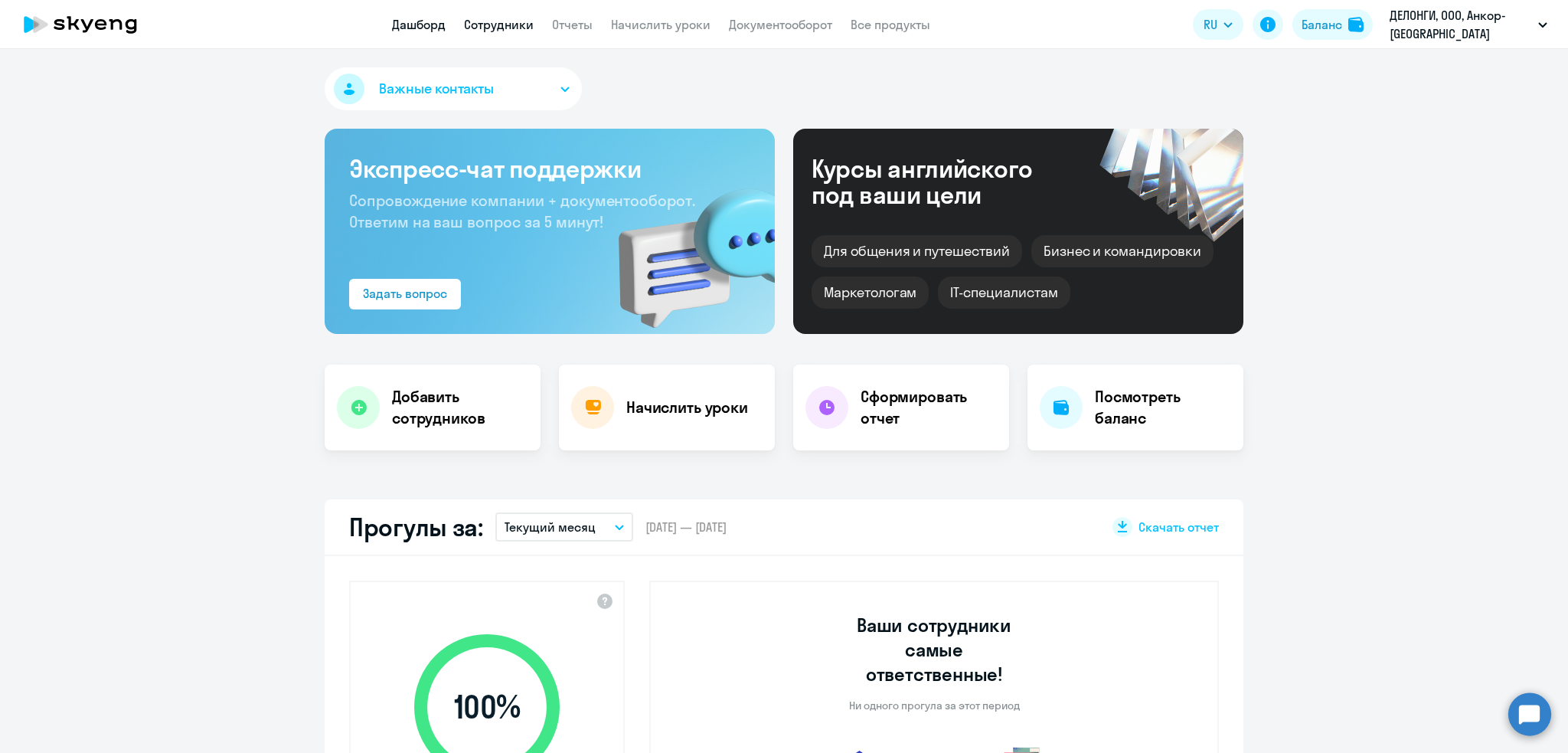
click at [481, 23] on link "Сотрудники" at bounding box center [499, 24] width 69 height 15
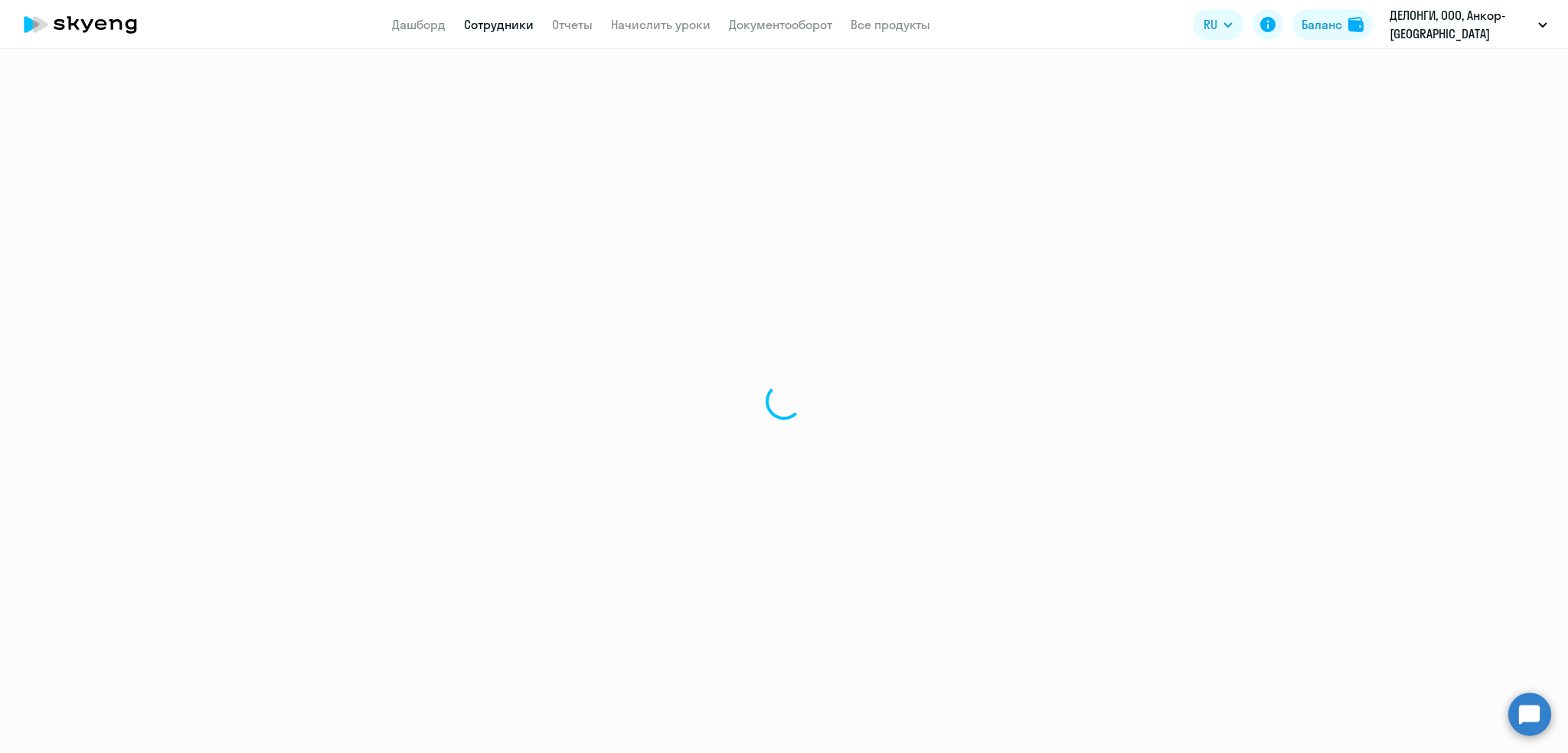
select select "30"
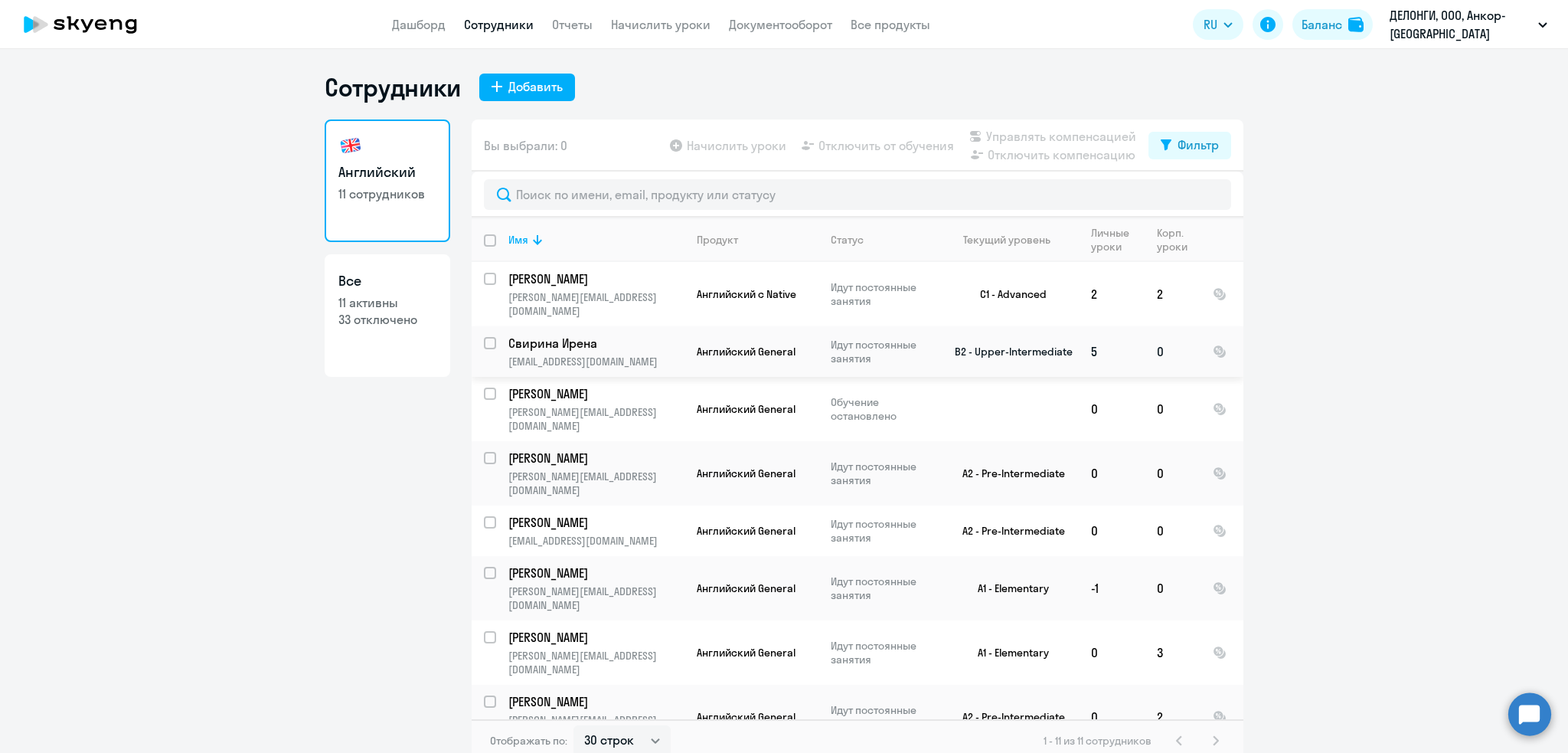
click at [606, 334] on p "Свирина Ирeна" at bounding box center [594, 343] width 173 height 17
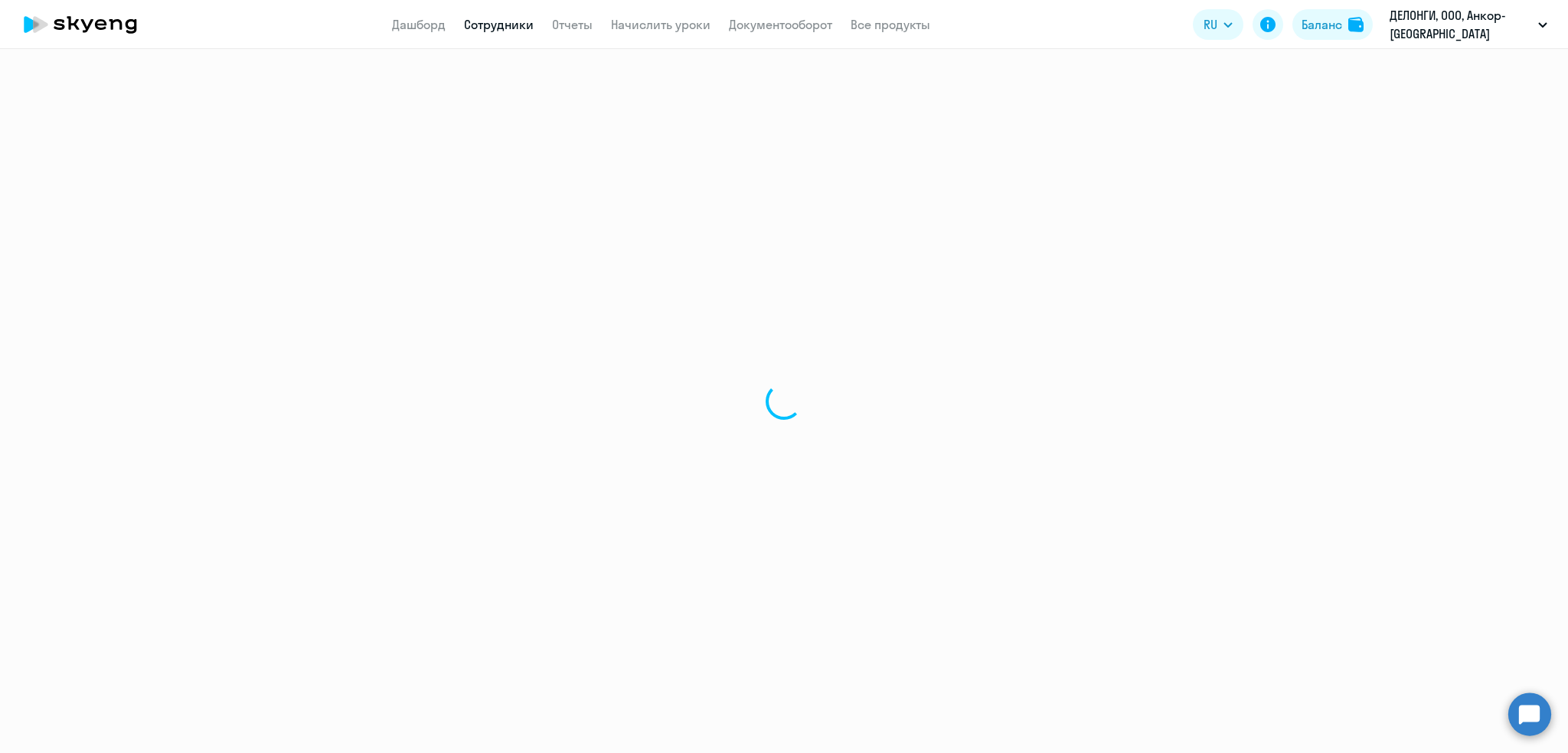
select select "english"
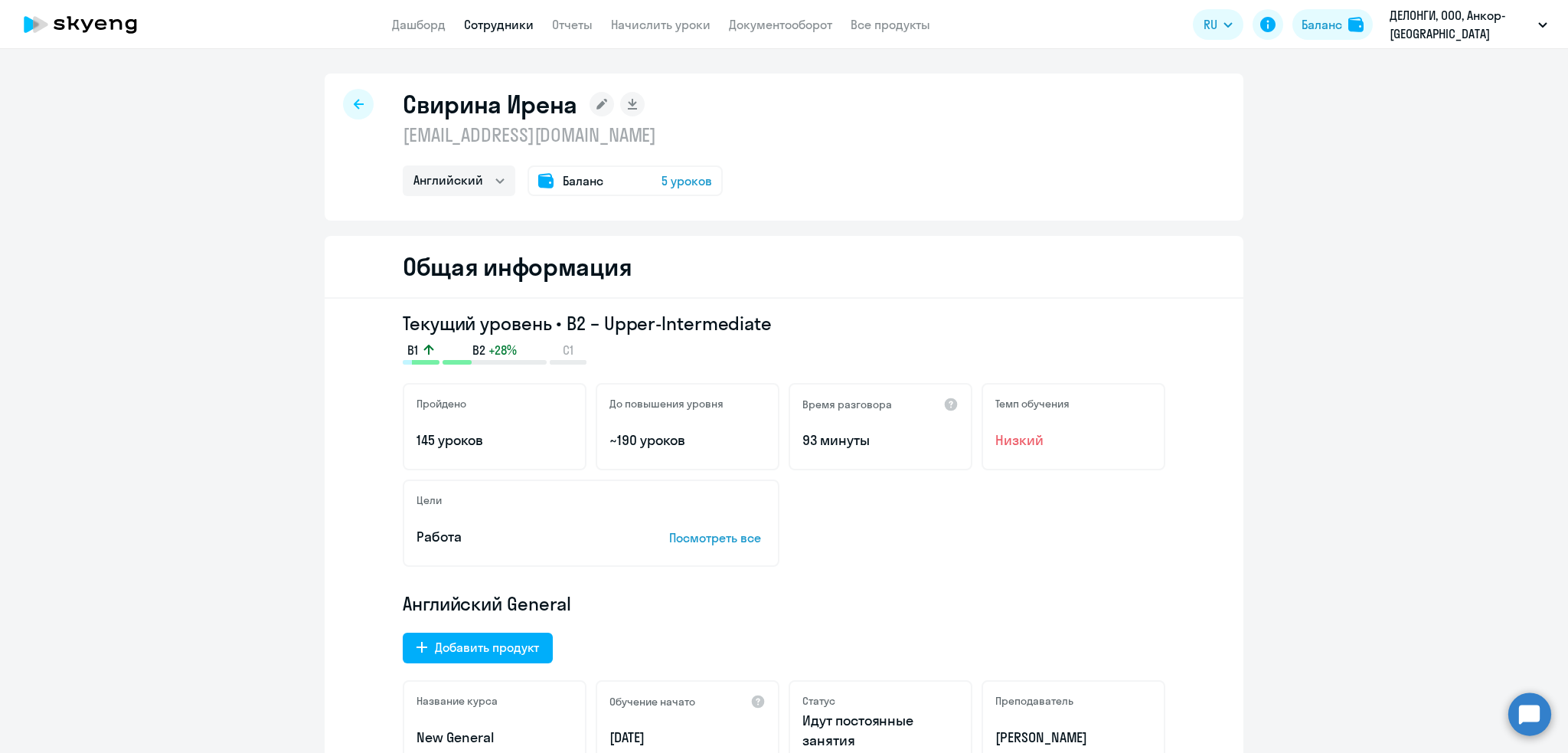
drag, startPoint x: 783, startPoint y: 139, endPoint x: 369, endPoint y: 135, distance: 414.0
click at [369, 135] on div "Свирина Ирeна irena.svirina@external.delonghigroup.com Английский Баланс 5 урок…" at bounding box center [784, 146] width 918 height 147
drag, startPoint x: 426, startPoint y: 134, endPoint x: 397, endPoint y: 132, distance: 29.1
click at [403, 127] on p "irena.svirina@external.delonghigroup.com" at bounding box center [563, 135] width 320 height 24
click at [403, 133] on p "irena.svirina@external.delonghigroup.com" at bounding box center [563, 135] width 320 height 24
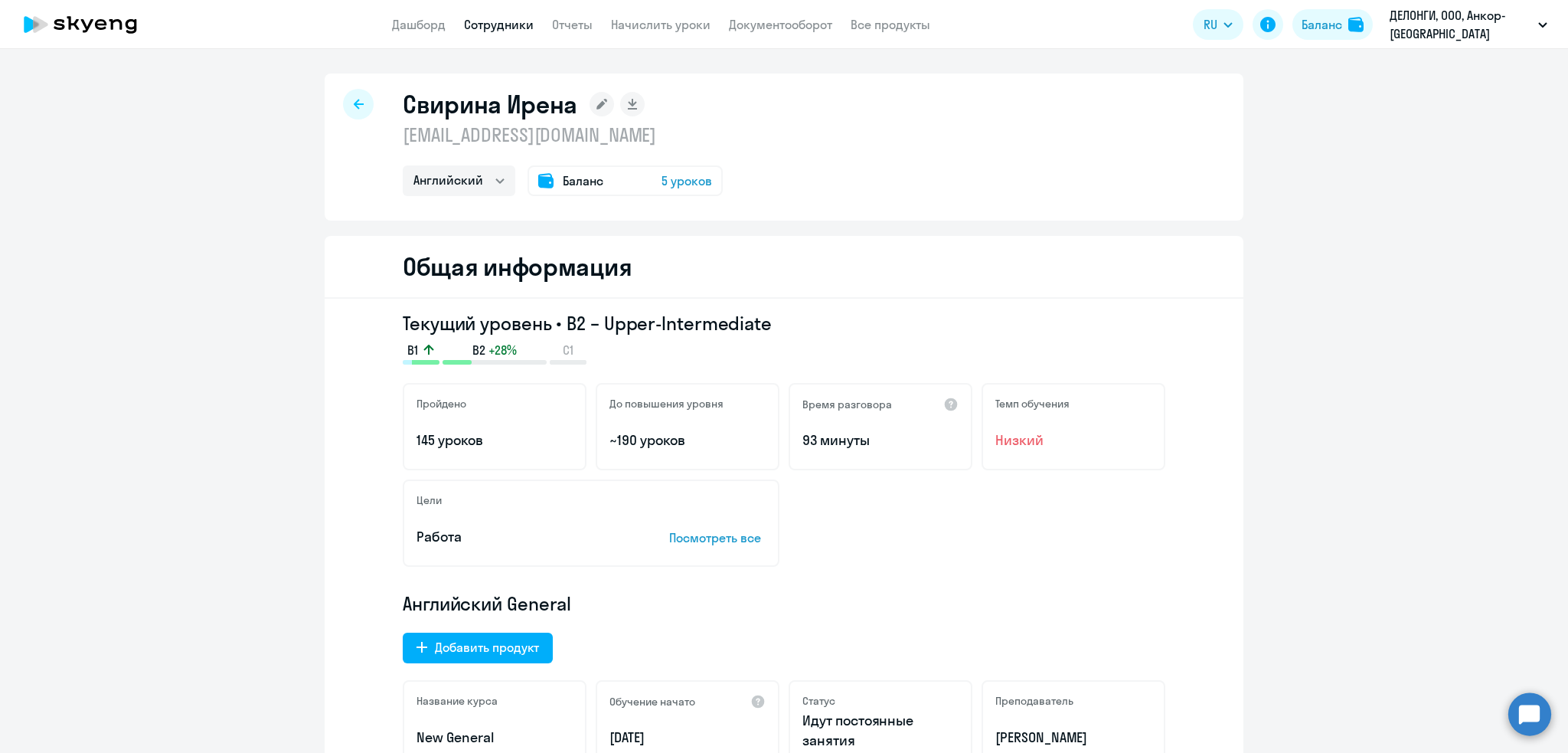
drag, startPoint x: 397, startPoint y: 134, endPoint x: 749, endPoint y: 130, distance: 352.0
click at [723, 130] on p "irena.svirina@external.delonghigroup.com" at bounding box center [563, 135] width 320 height 24
copy p "irena.svirina@external.delonghigroup.com"
click at [343, 104] on div at bounding box center [358, 104] width 31 height 31
select select "30"
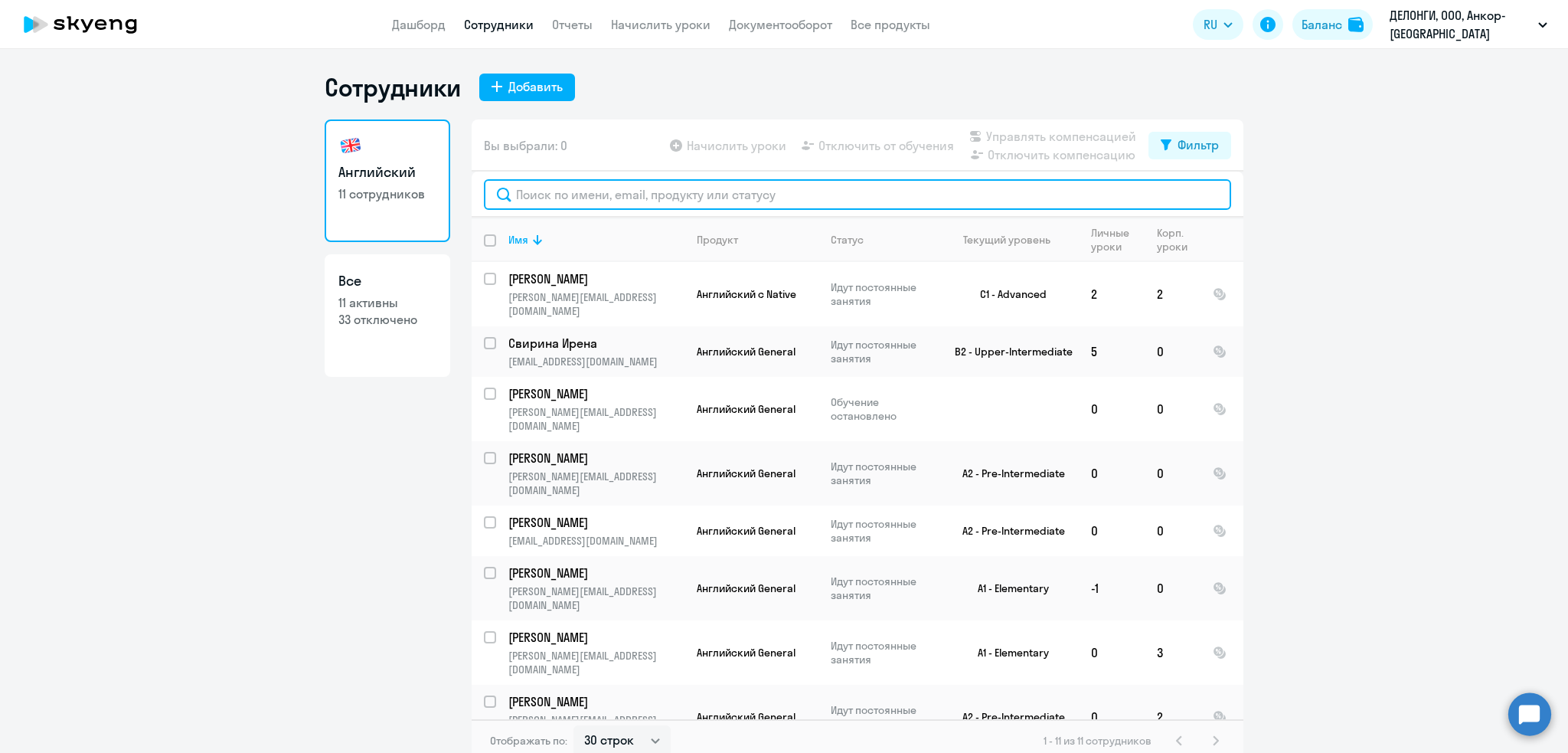
click at [543, 195] on input "text" at bounding box center [857, 194] width 747 height 31
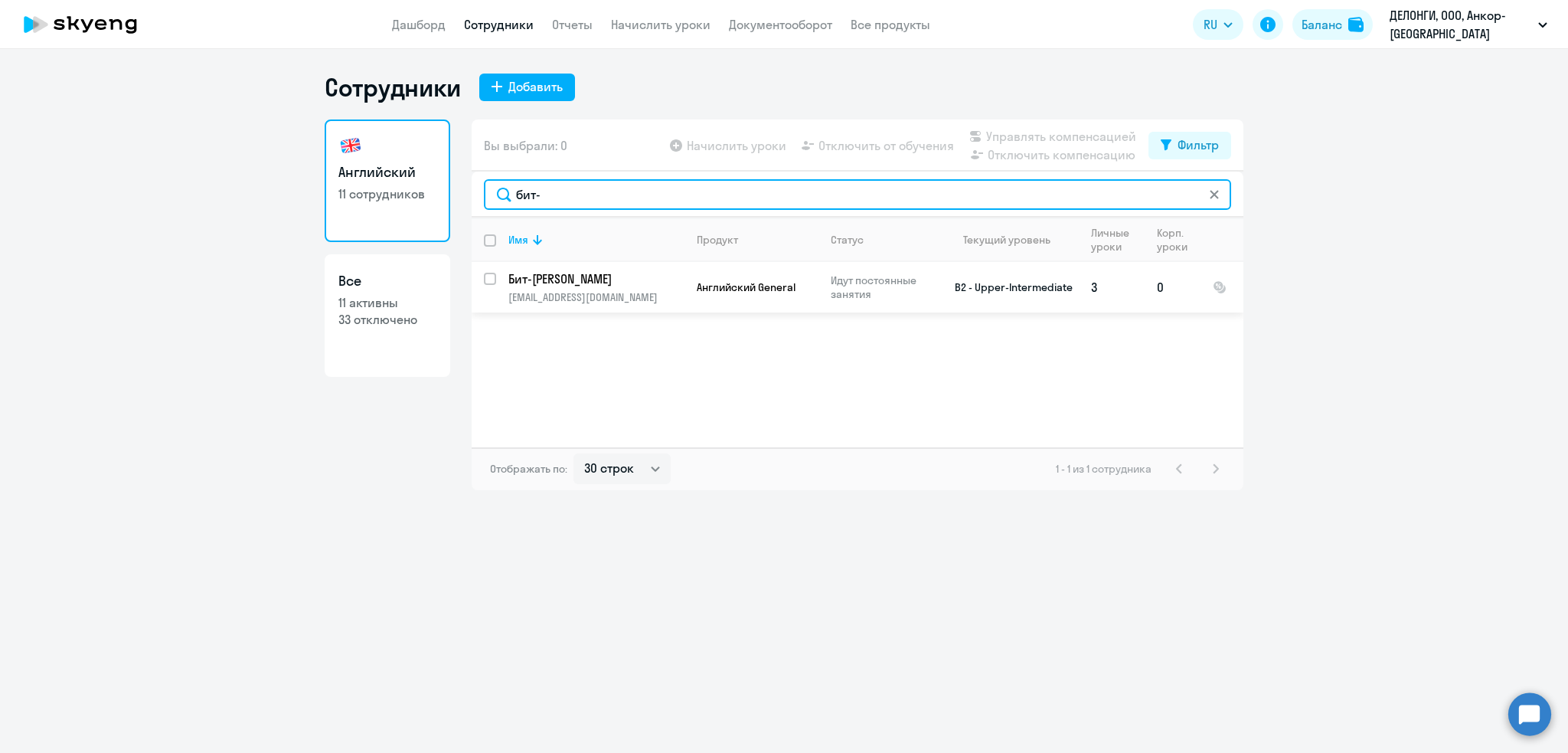
type input "бит-"
click at [414, 23] on link "Дашборд" at bounding box center [418, 24] width 53 height 15
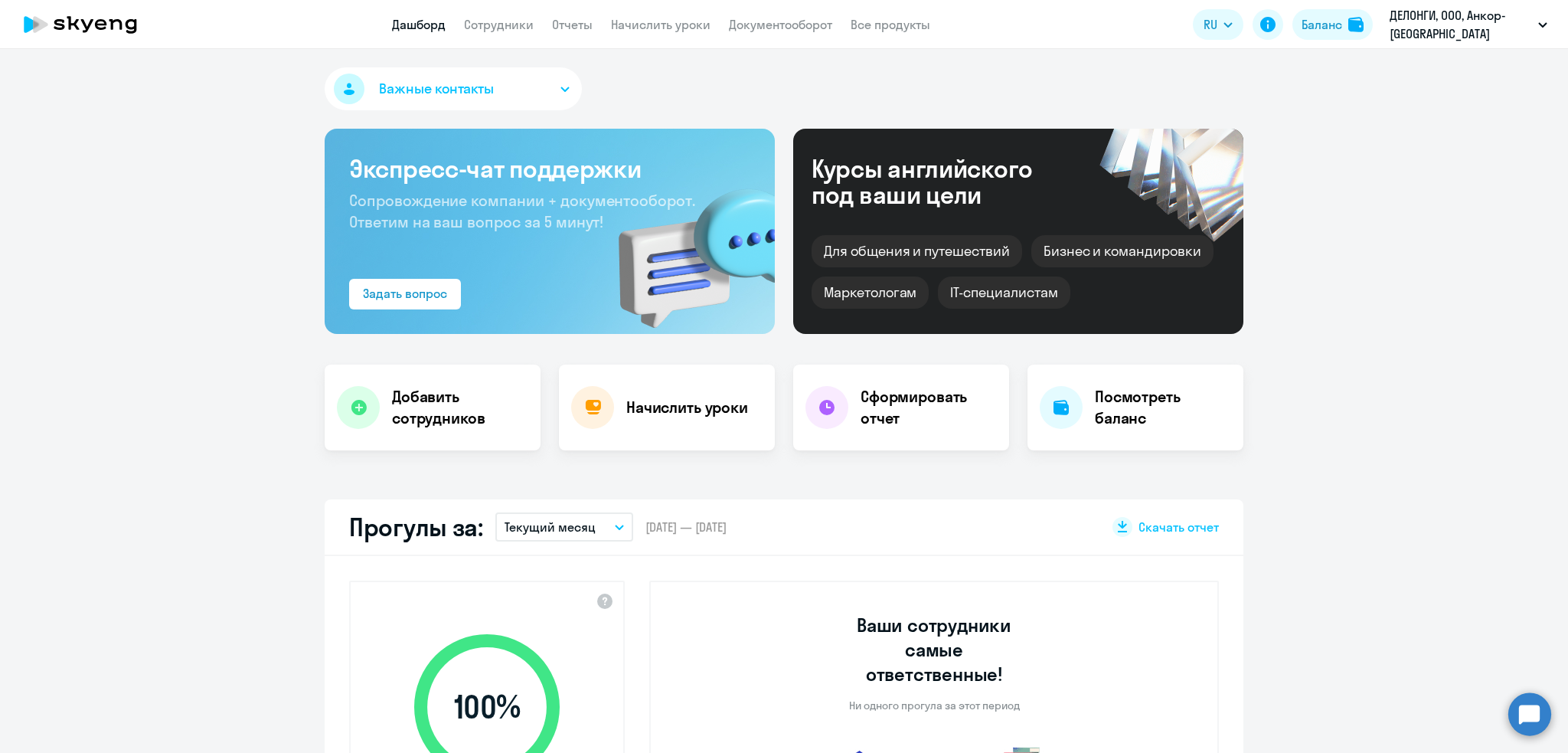
select select "30"
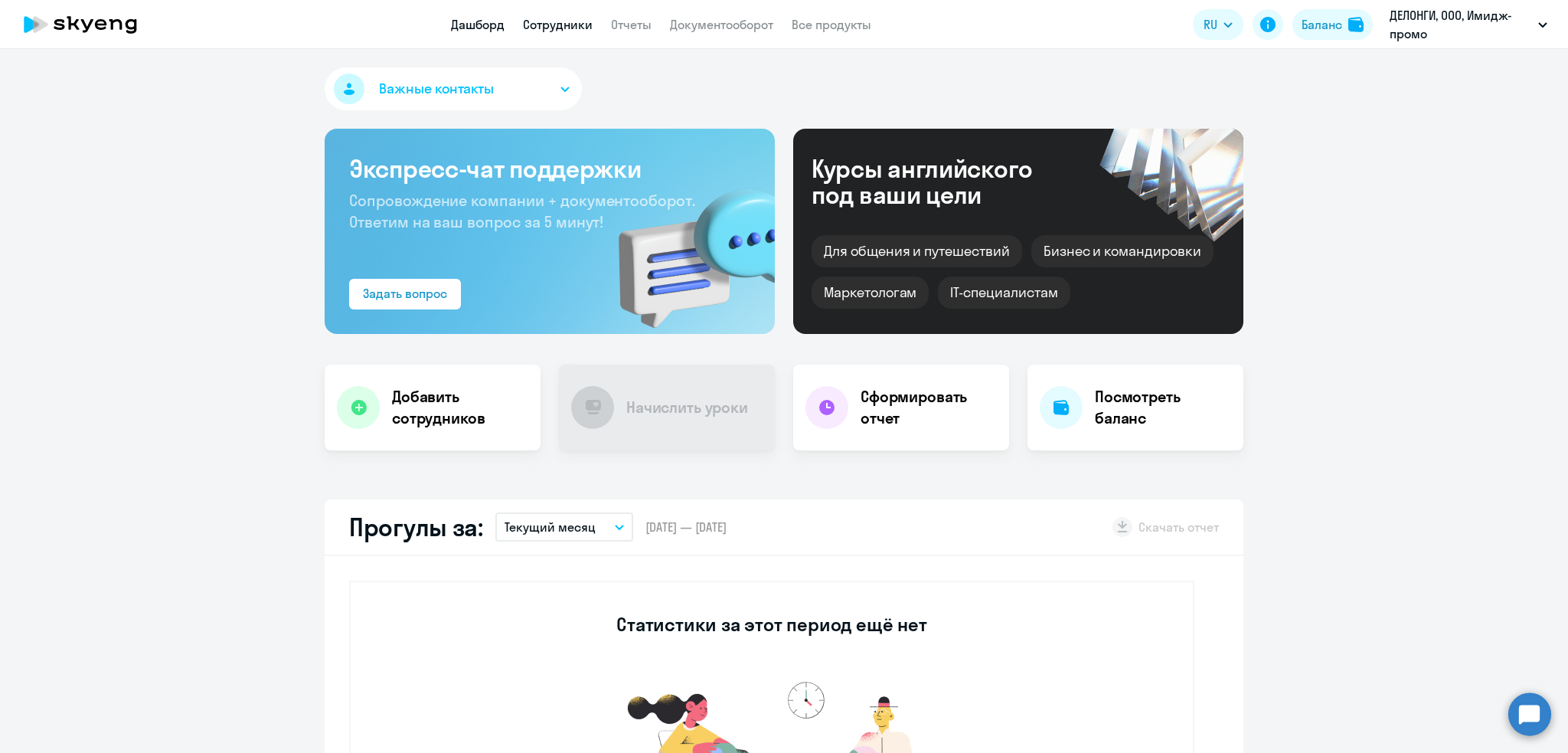
click at [548, 23] on link "Сотрудники" at bounding box center [557, 24] width 69 height 15
select select "30"
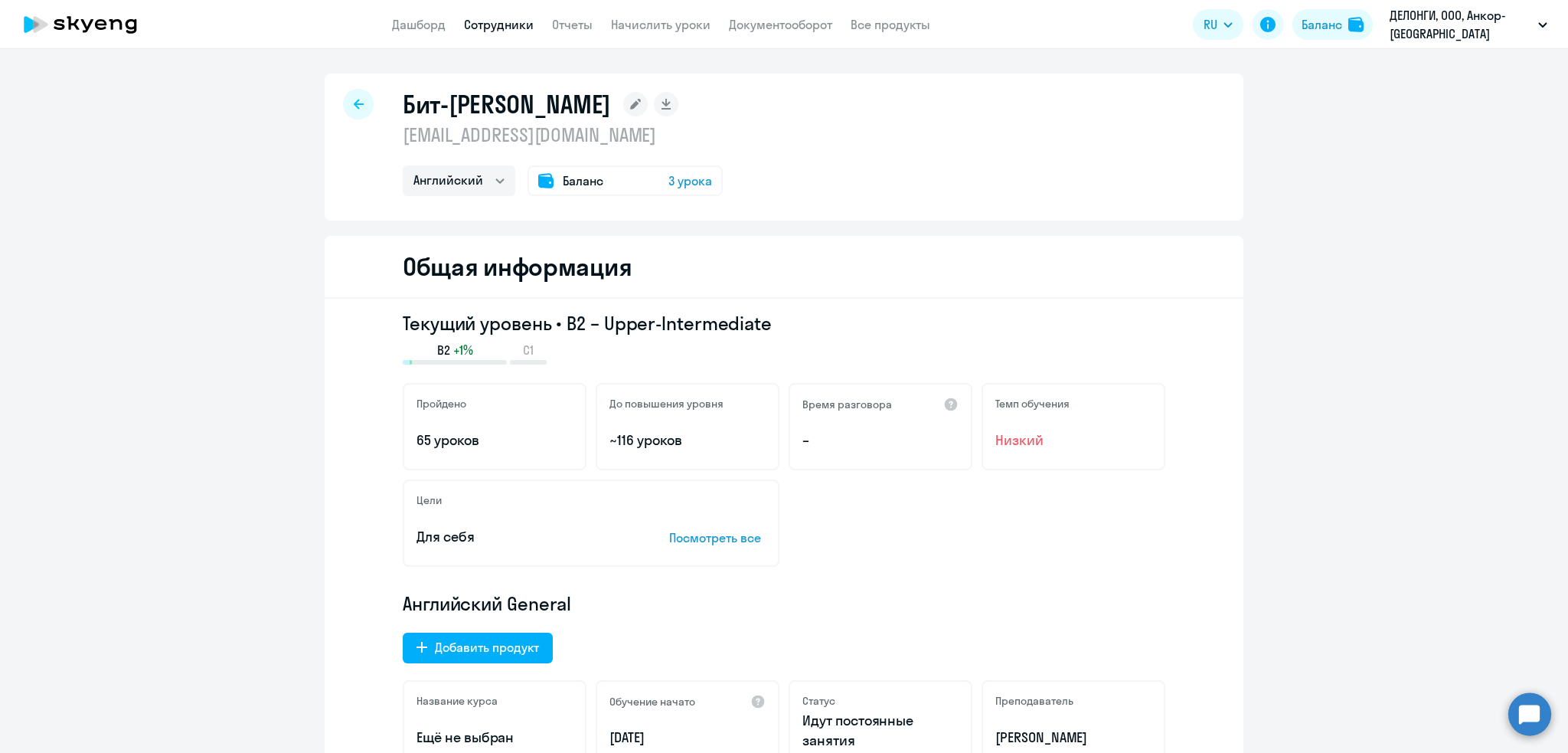
select select "english"
drag, startPoint x: 605, startPoint y: 134, endPoint x: 393, endPoint y: 133, distance: 212.0
click at [393, 133] on div "Бит-Джамо Далиля dalale444@gmail.com Английский Баланс 3 урока" at bounding box center [784, 146] width 918 height 147
copy p "dalale444@gmail.com"
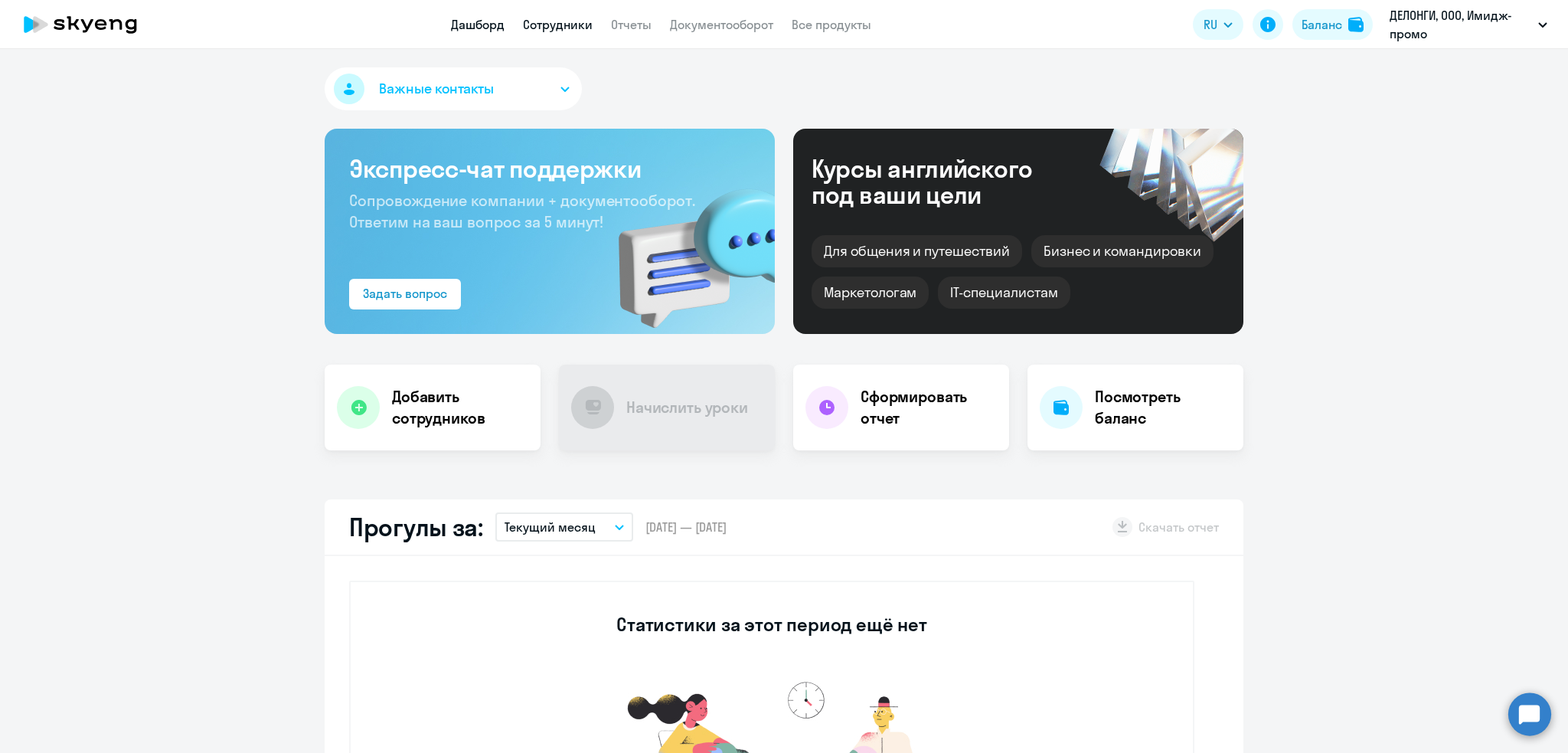
click at [562, 25] on link "Сотрудники" at bounding box center [557, 24] width 69 height 15
select select "30"
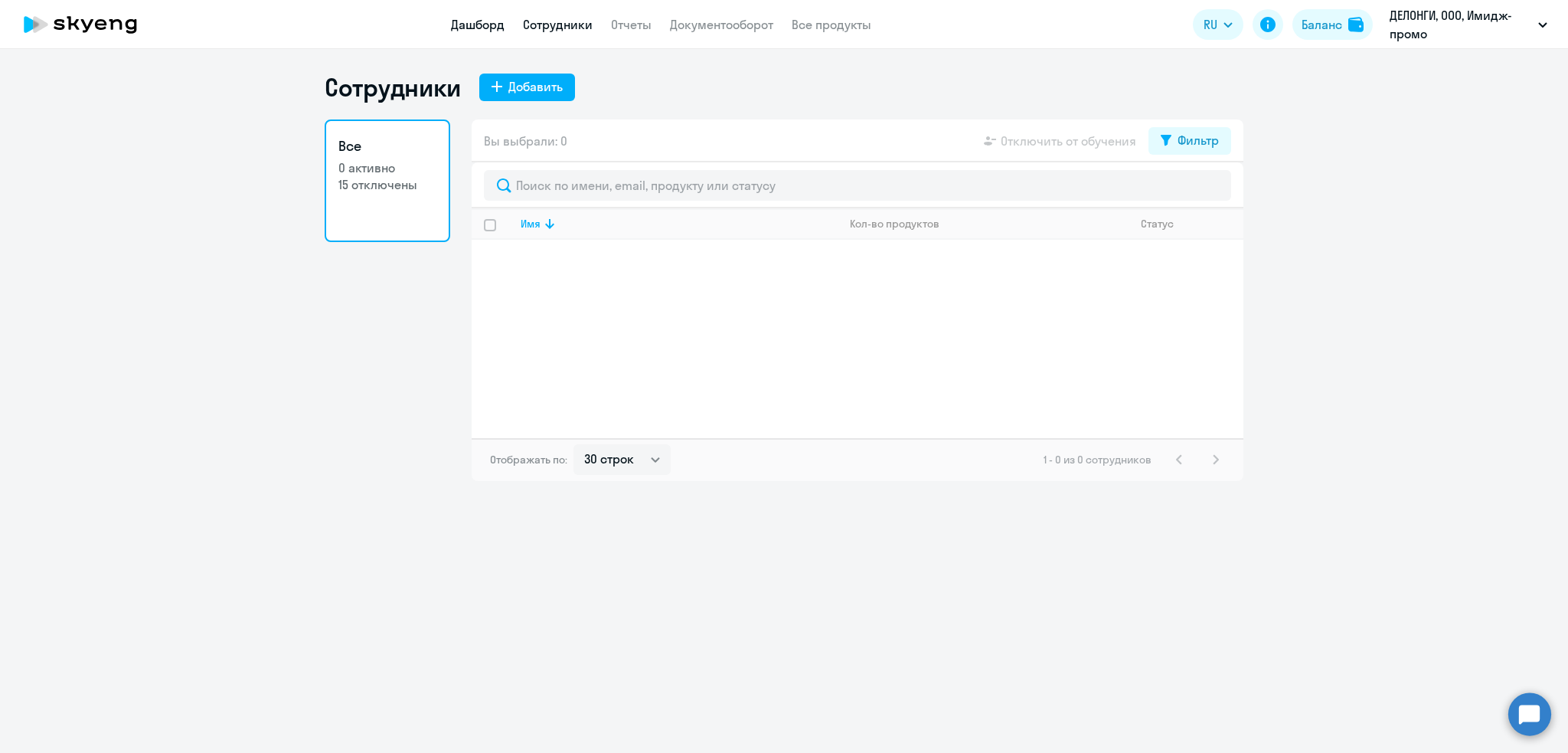
click at [480, 18] on link "Дашборд" at bounding box center [477, 24] width 53 height 15
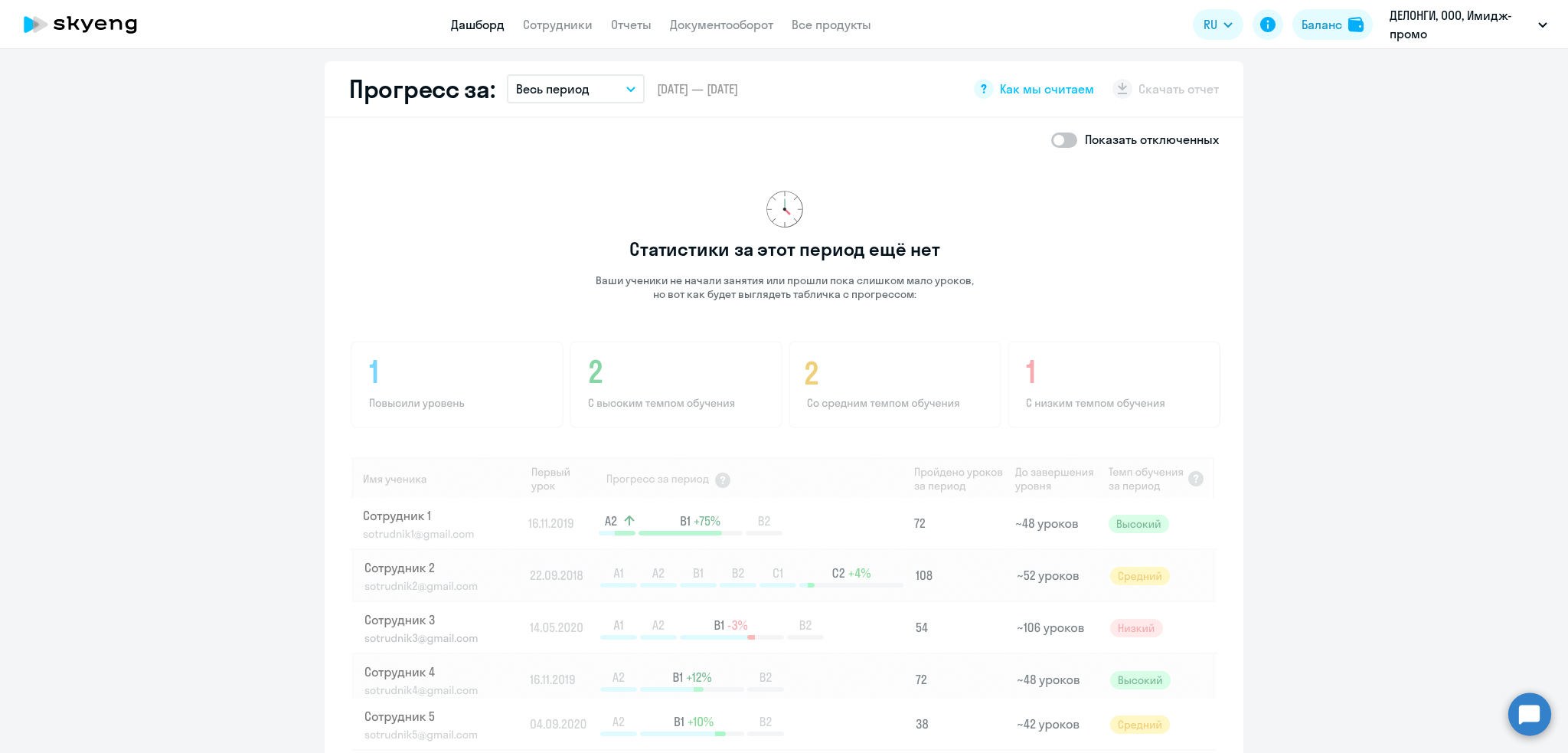
scroll to position [852, 0]
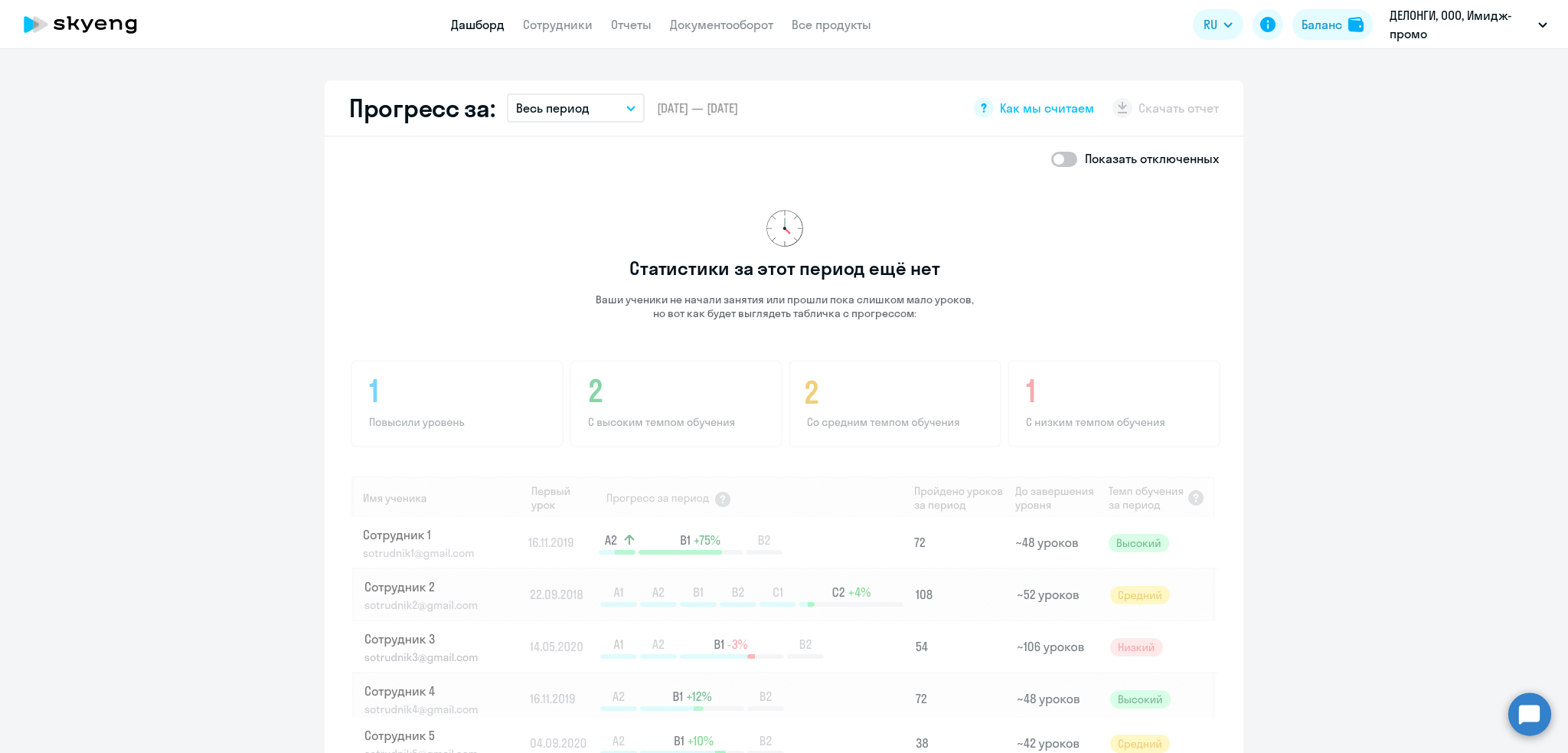
click at [1055, 158] on span at bounding box center [1064, 159] width 26 height 15
click at [1051, 158] on input "checkbox" at bounding box center [1050, 158] width 1 height 1
checkbox input "true"
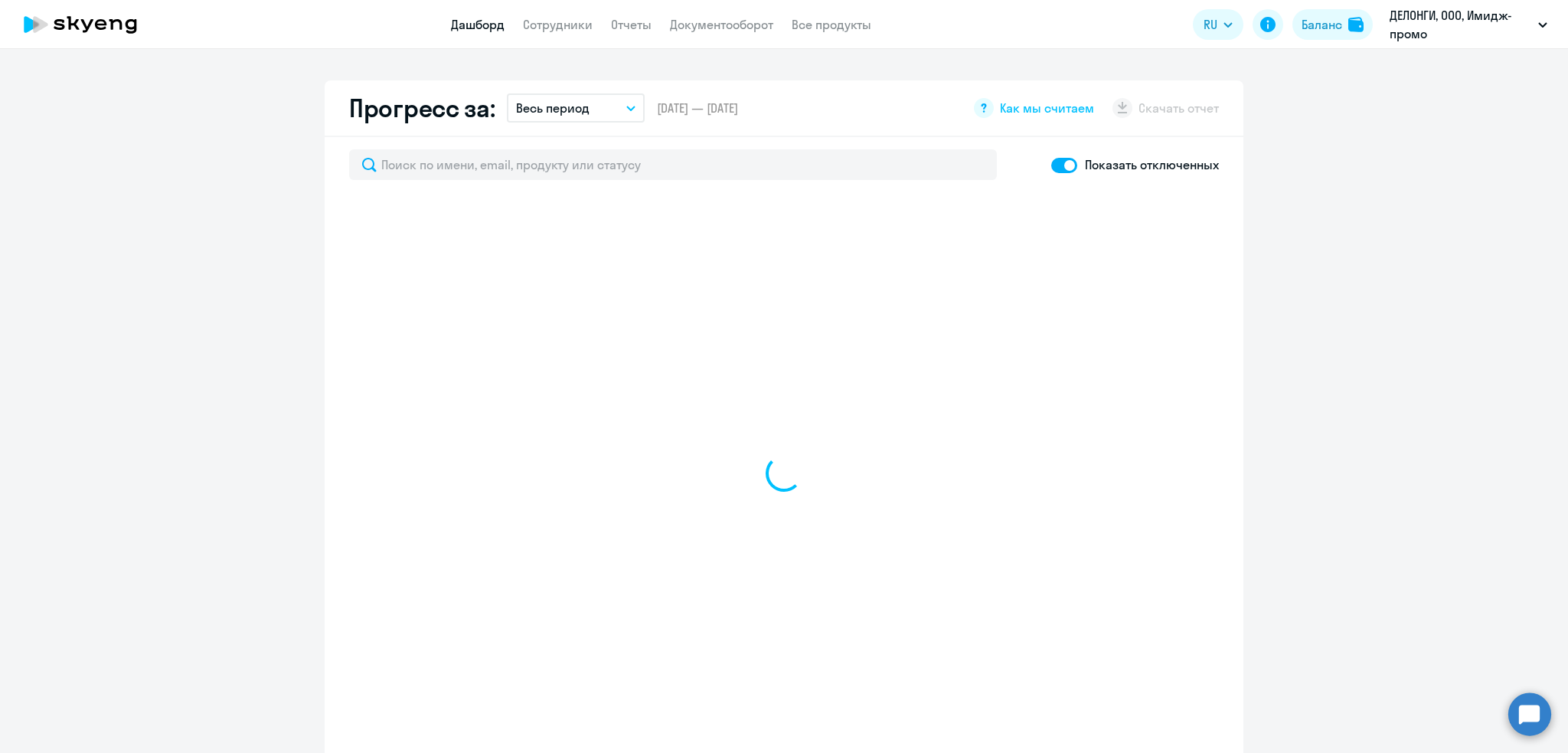
select select "30"
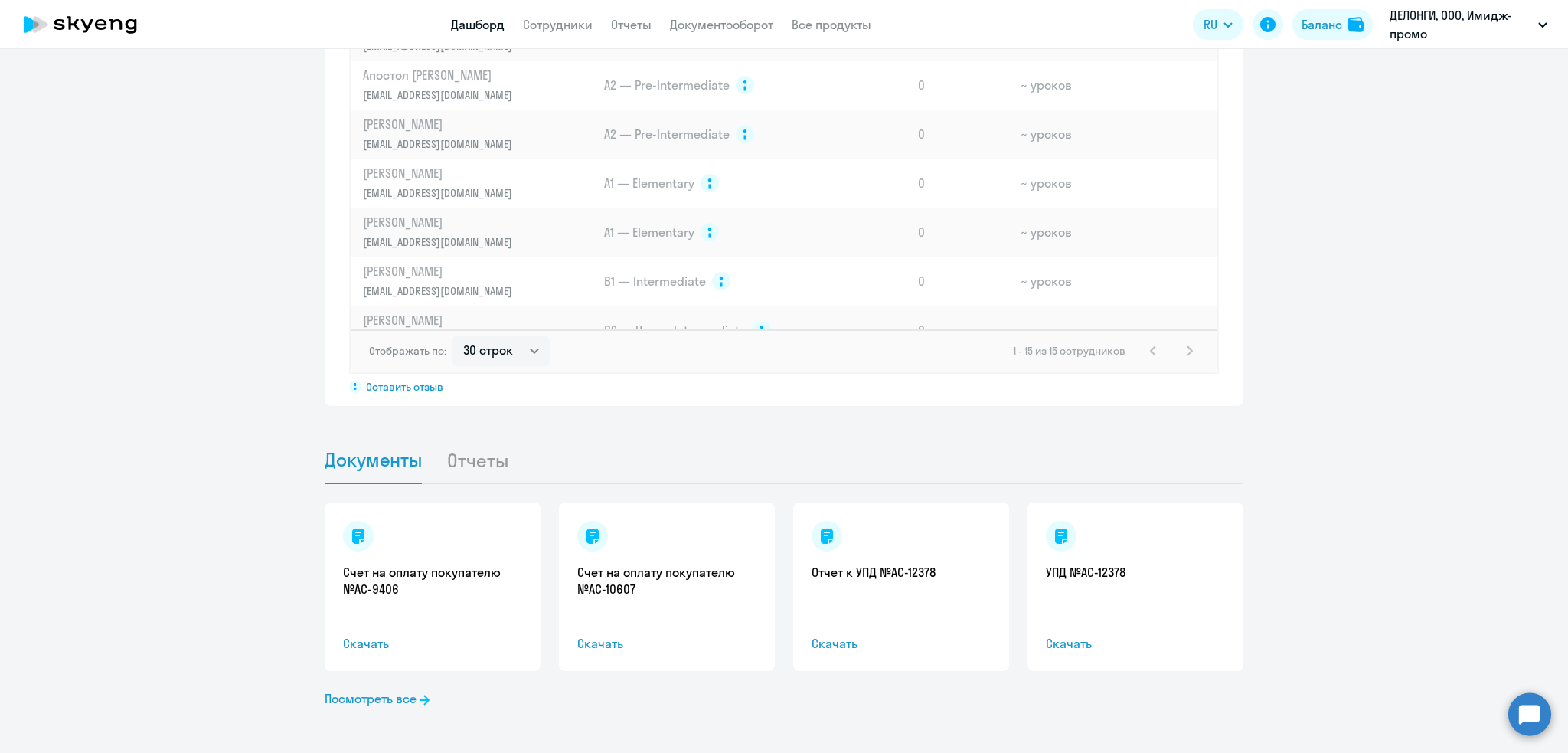
scroll to position [0, 0]
